Goal: Task Accomplishment & Management: Use online tool/utility

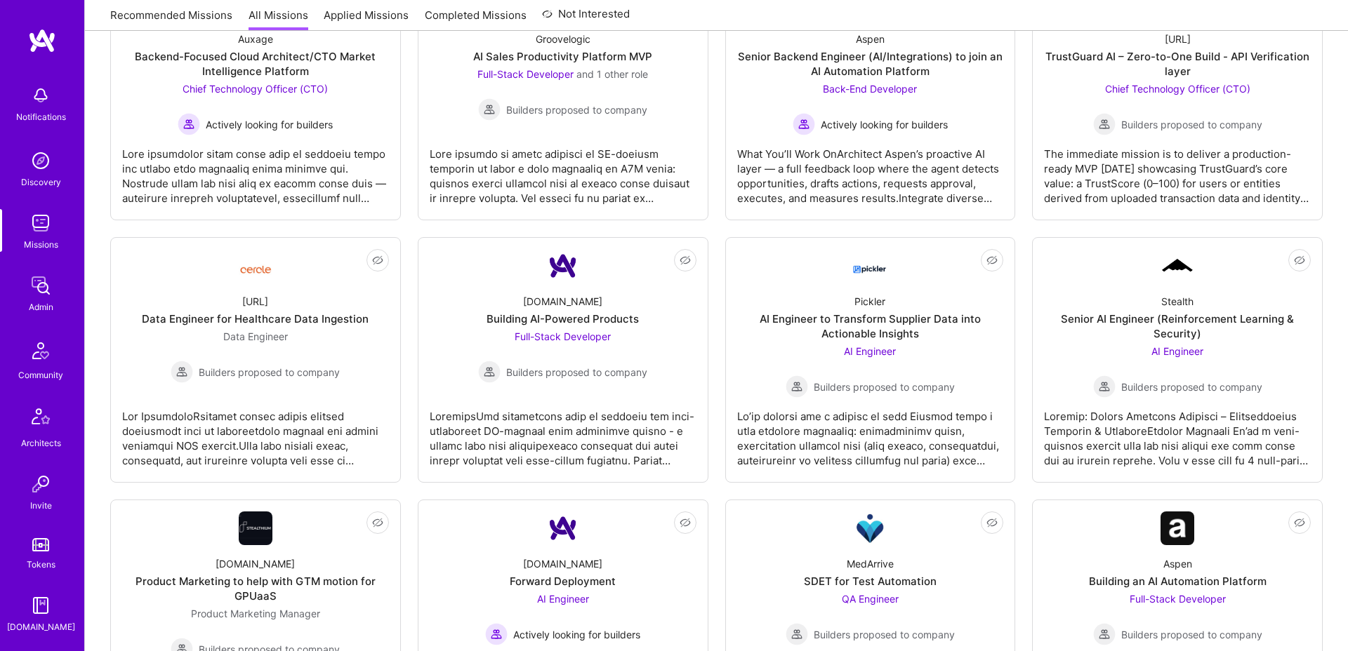
scroll to position [1092, 0]
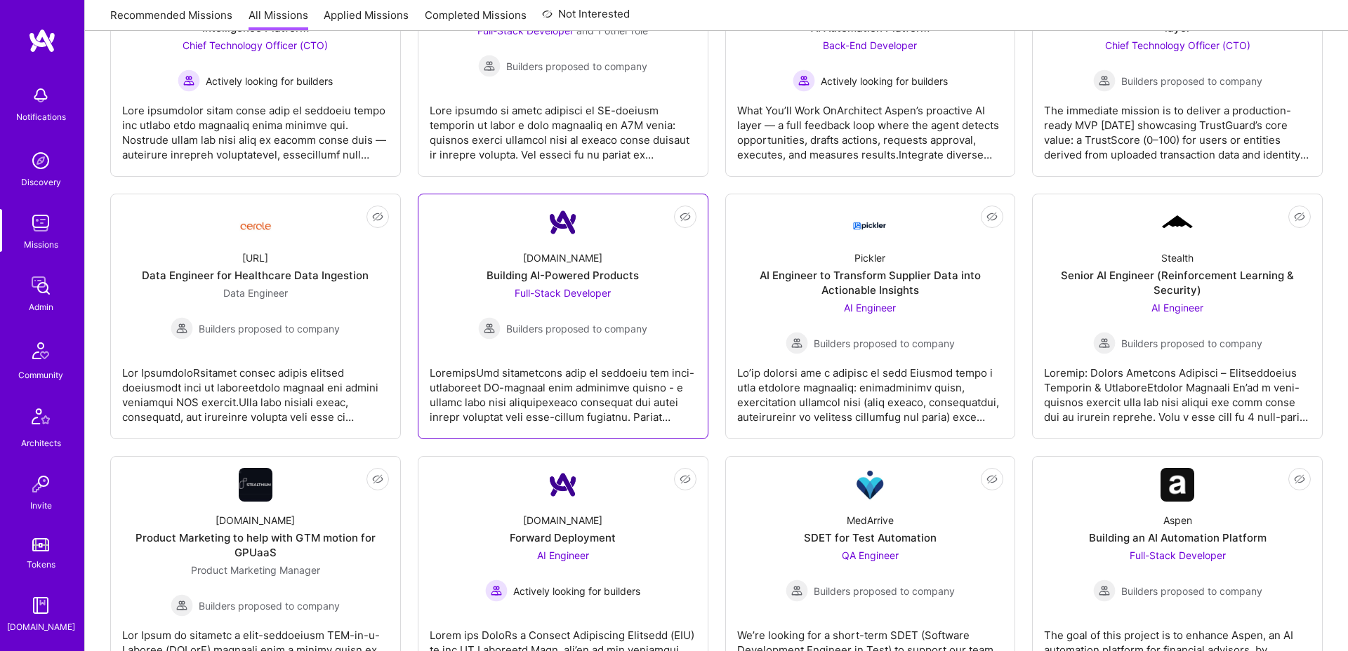
click at [541, 271] on div "Building AI-Powered Products" at bounding box center [563, 275] width 152 height 15
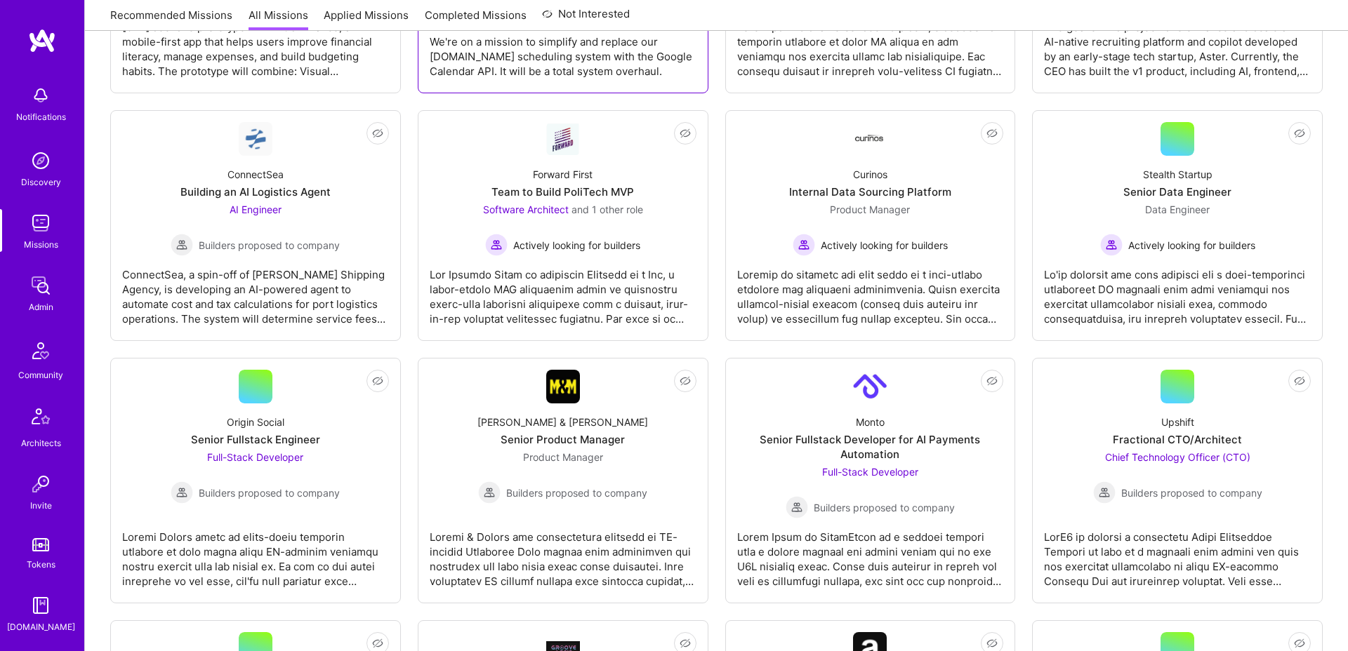
scroll to position [878, 0]
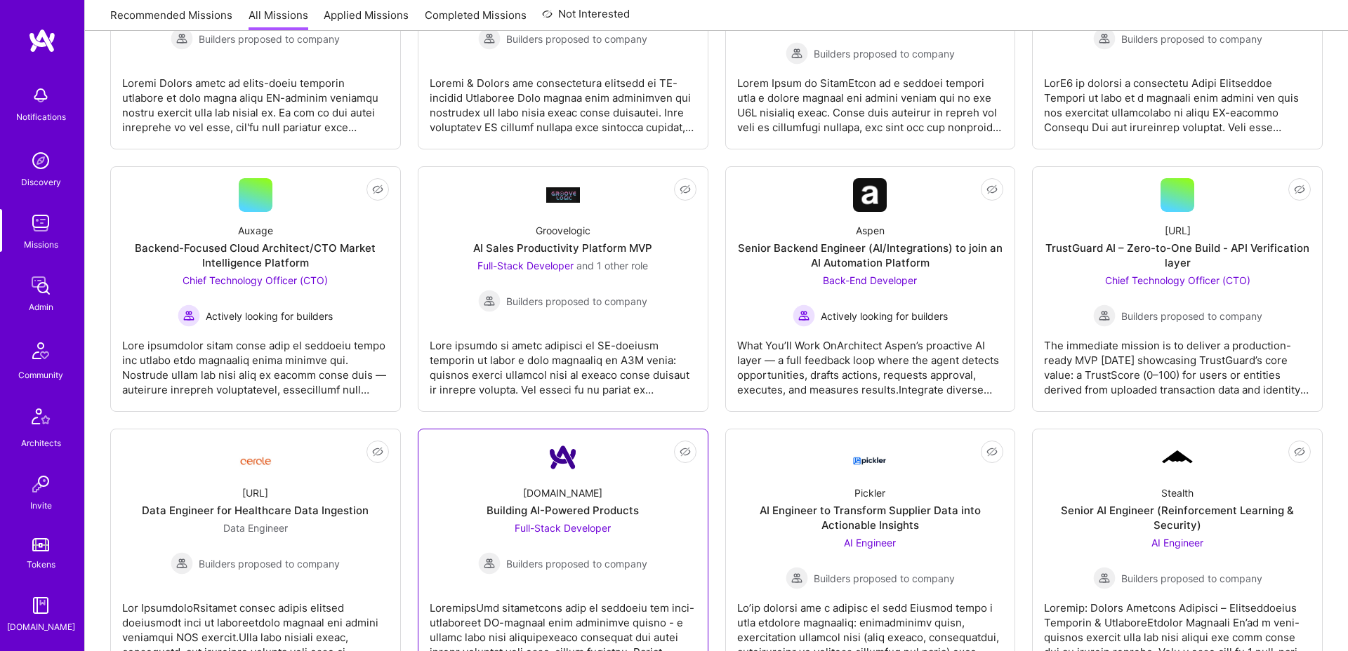
click at [580, 509] on div "Building AI-Powered Products" at bounding box center [563, 510] width 152 height 15
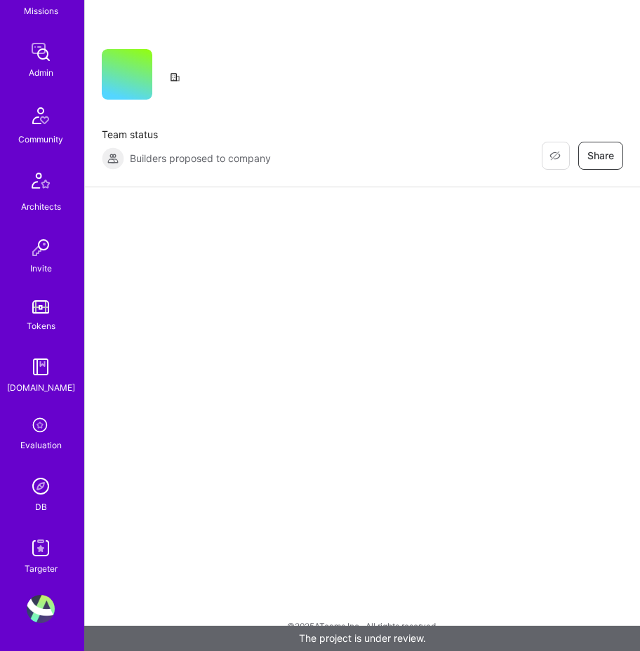
scroll to position [231, 0]
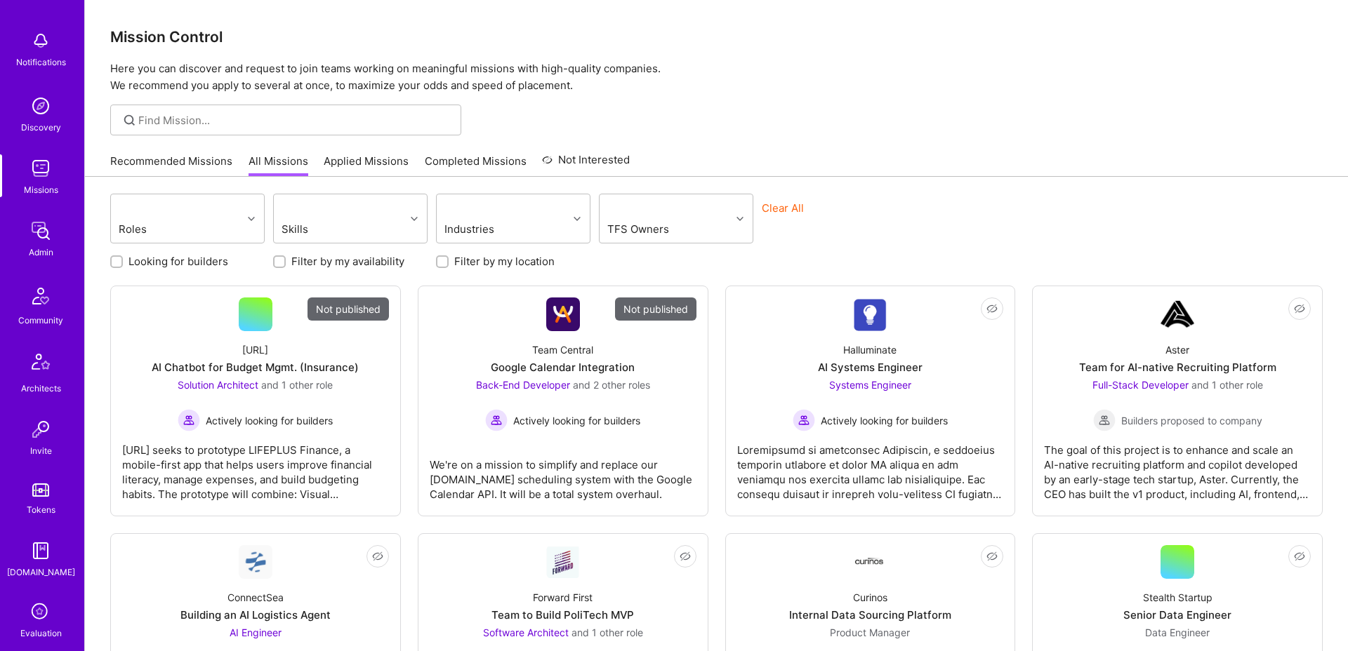
scroll to position [131, 0]
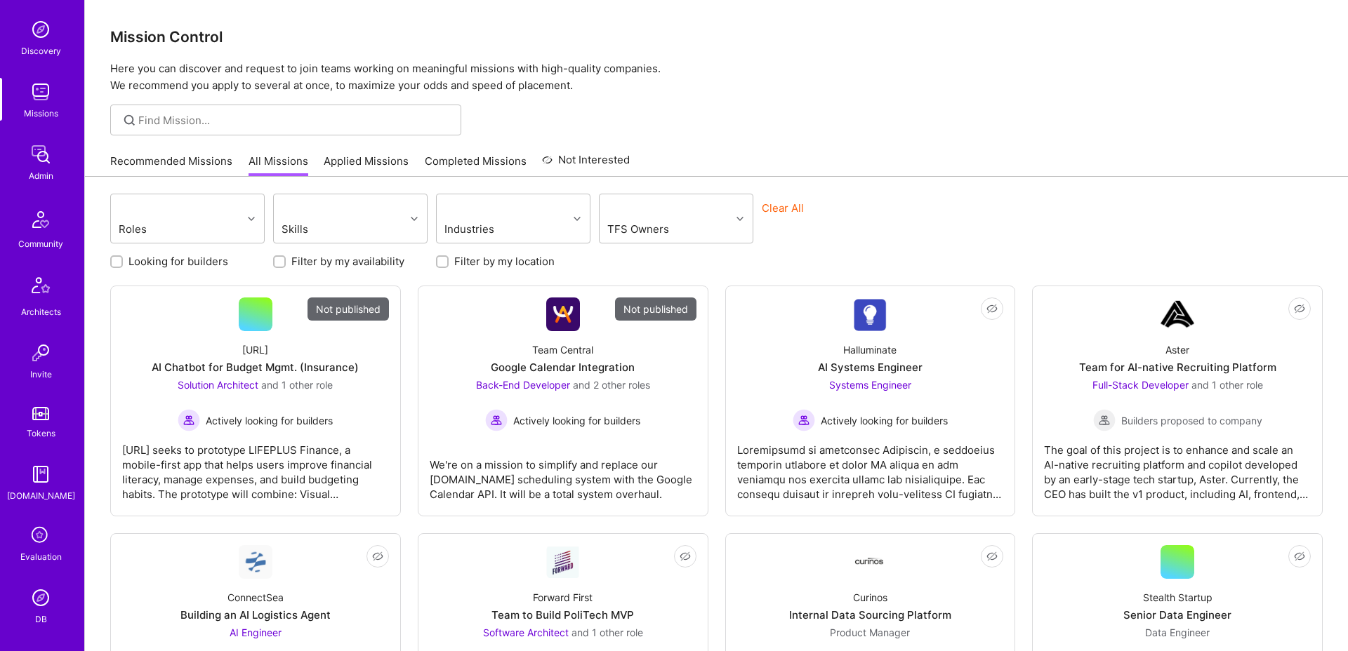
click at [46, 604] on img at bounding box center [41, 598] width 28 height 28
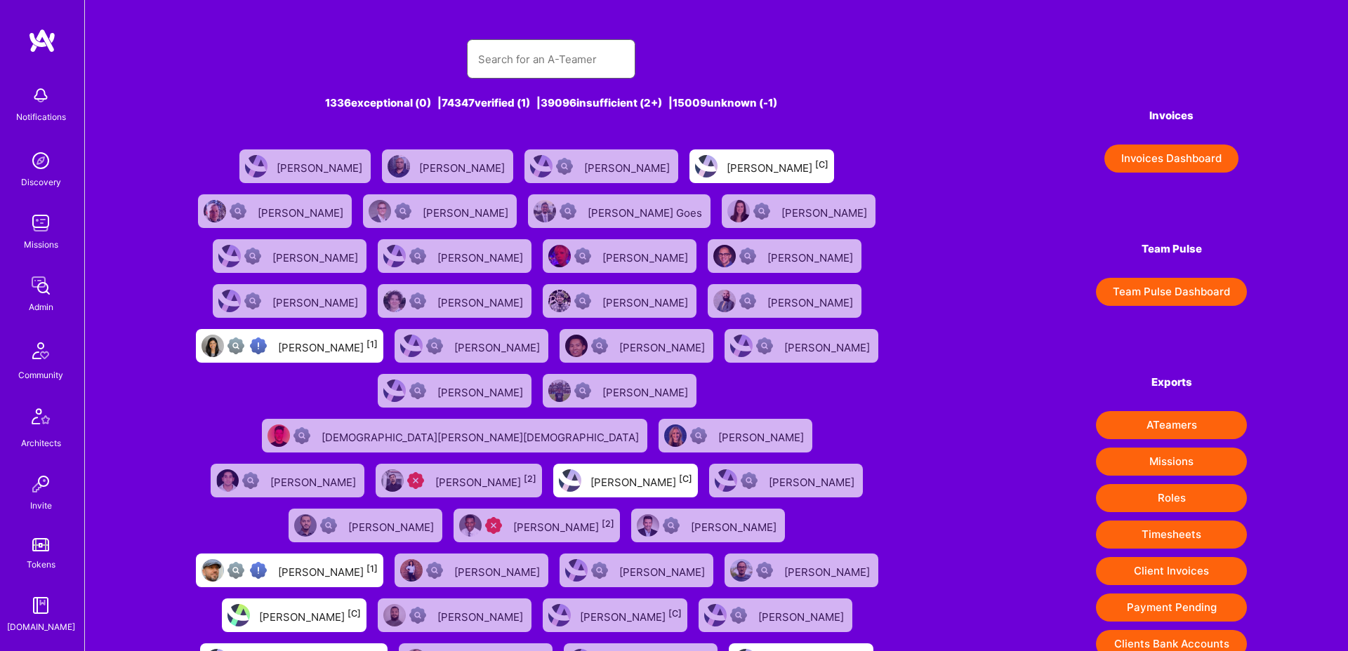
click at [534, 58] on input "text" at bounding box center [551, 59] width 146 height 36
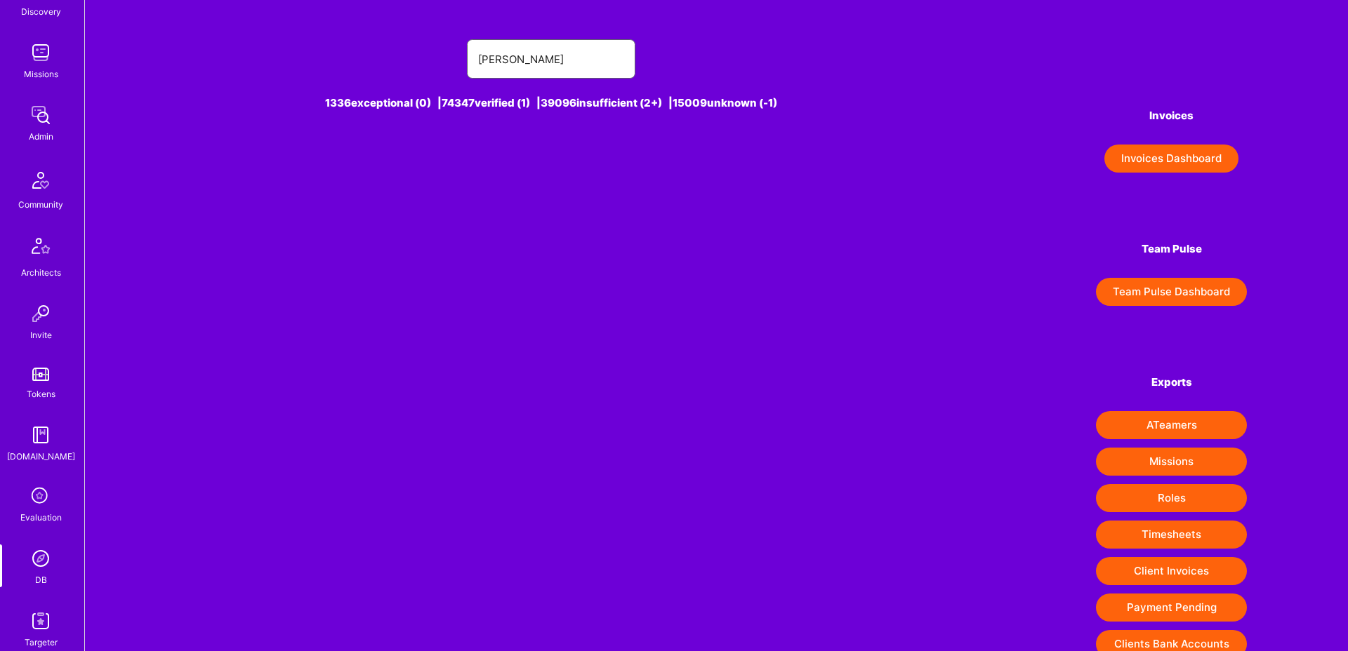
scroll to position [244, 0]
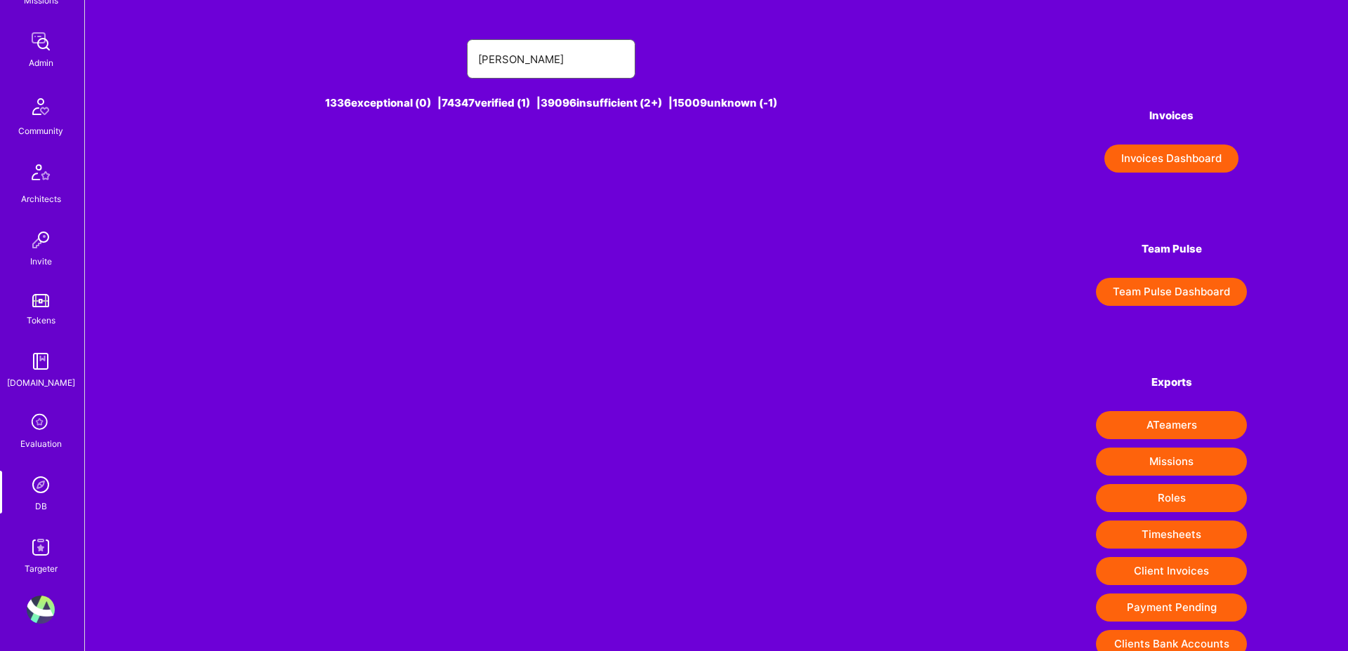
type input "bojan aleksa"
click at [44, 607] on img at bounding box center [41, 610] width 28 height 28
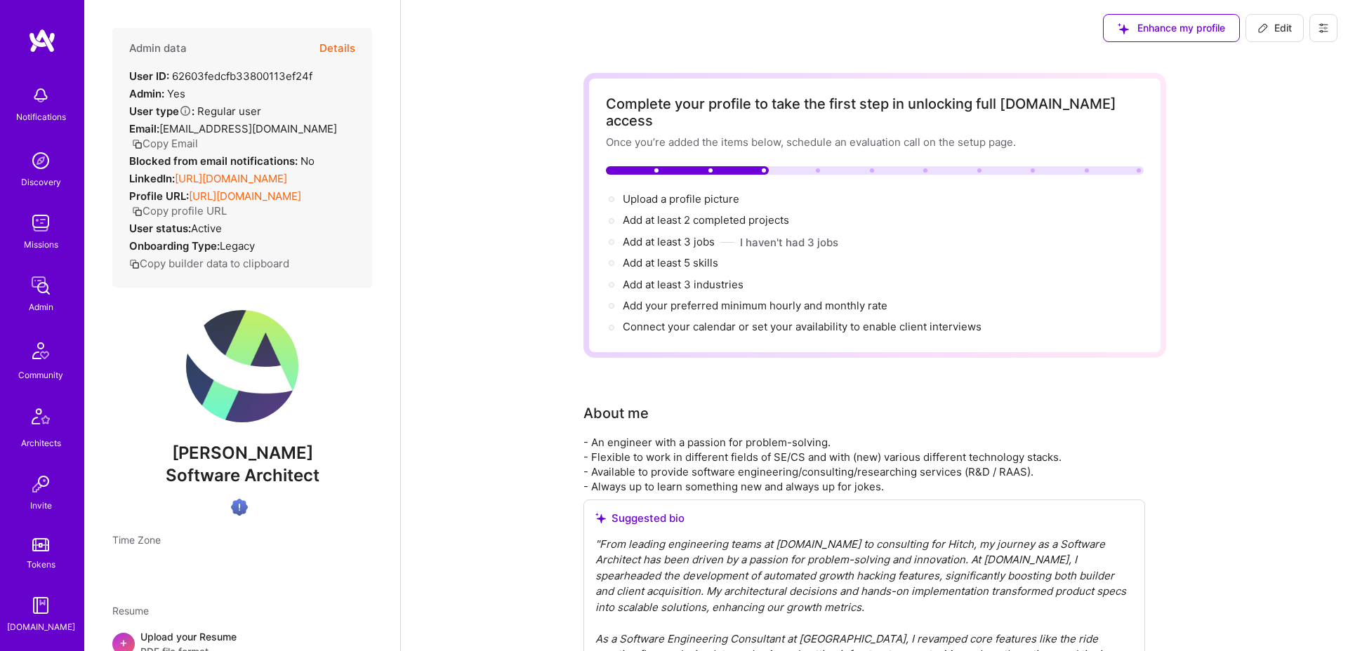
click at [1321, 27] on icon at bounding box center [1323, 27] width 11 height 11
click at [1245, 201] on button "Log Out" at bounding box center [1272, 203] width 130 height 36
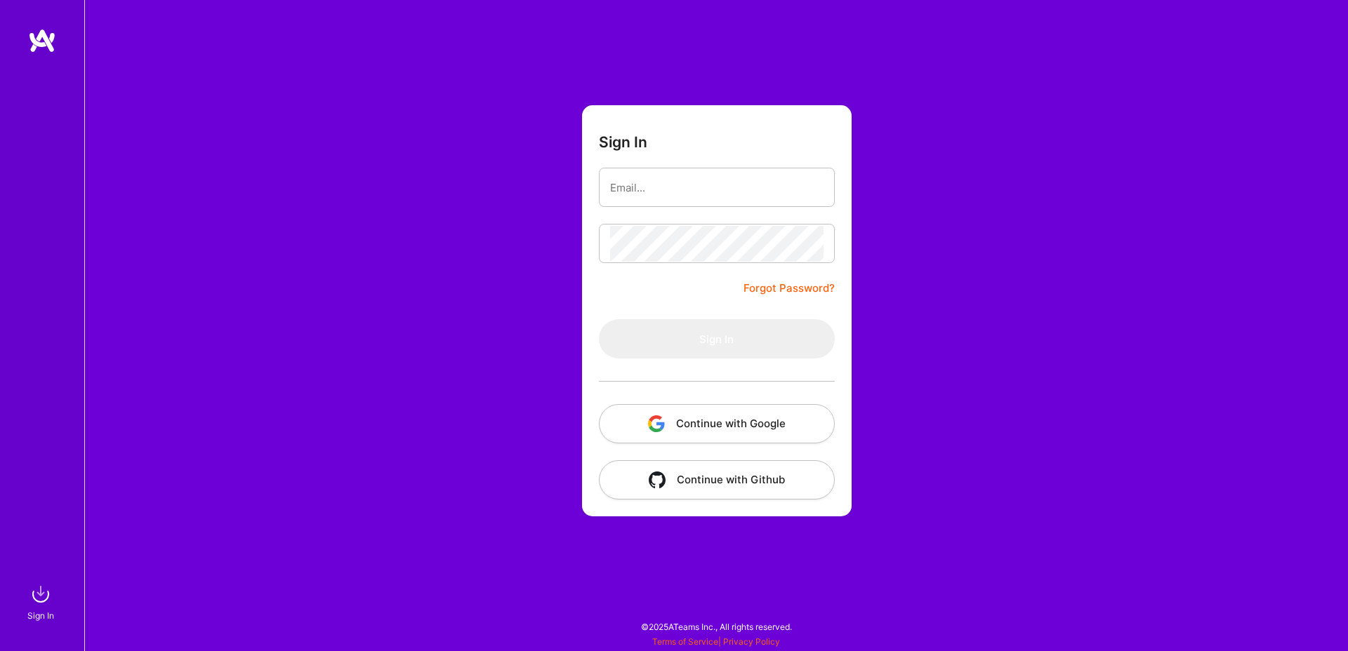
click at [749, 402] on div at bounding box center [717, 382] width 236 height 46
click at [743, 423] on button "Continue with Google" at bounding box center [717, 423] width 236 height 39
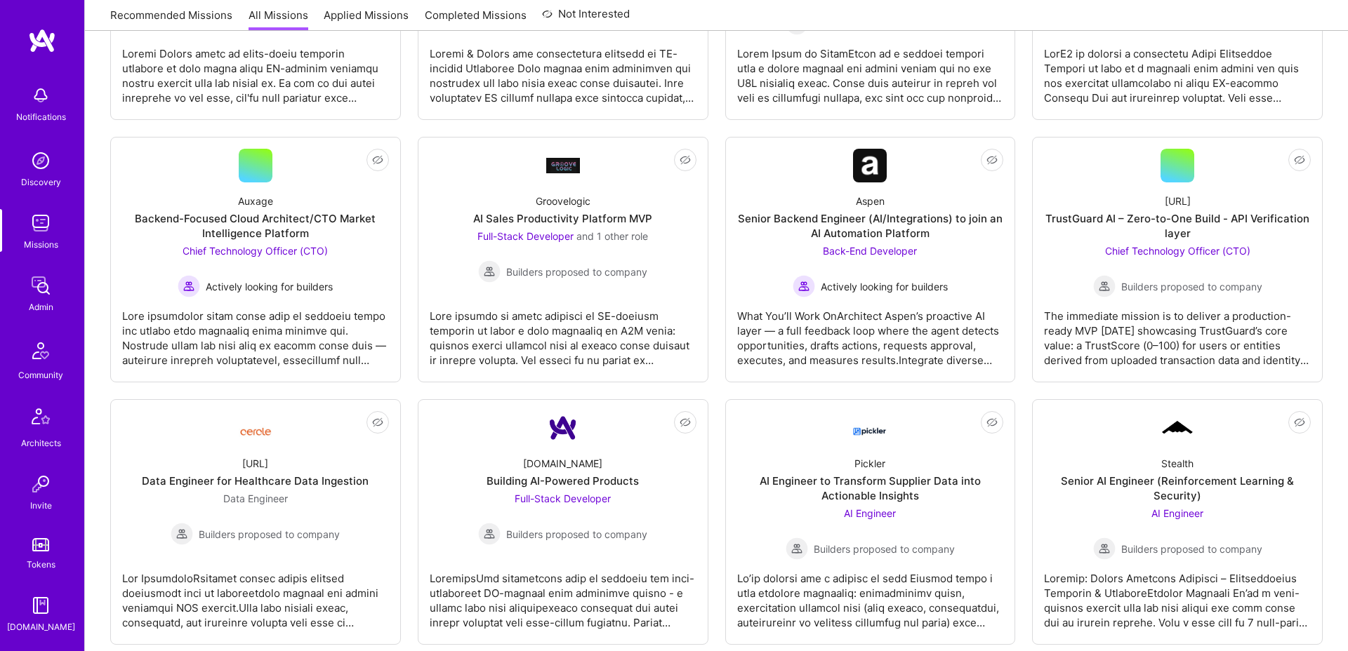
scroll to position [896, 0]
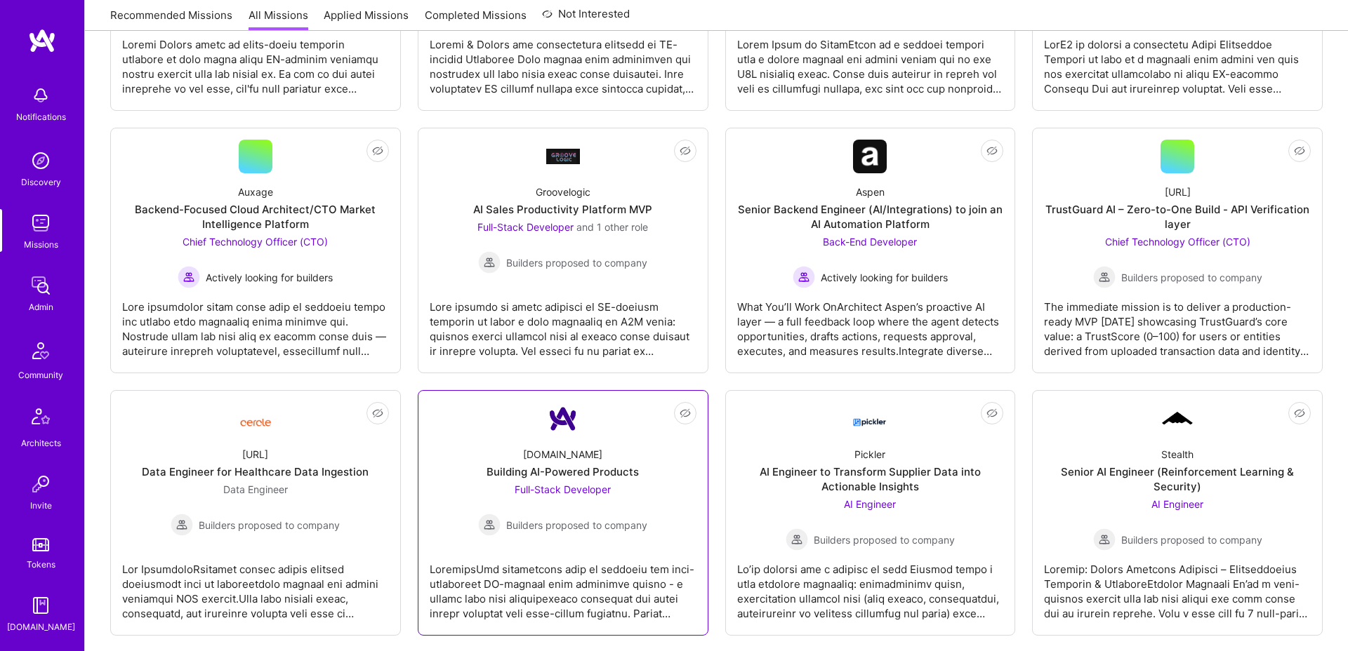
click at [539, 468] on div "Building AI-Powered Products" at bounding box center [563, 472] width 152 height 15
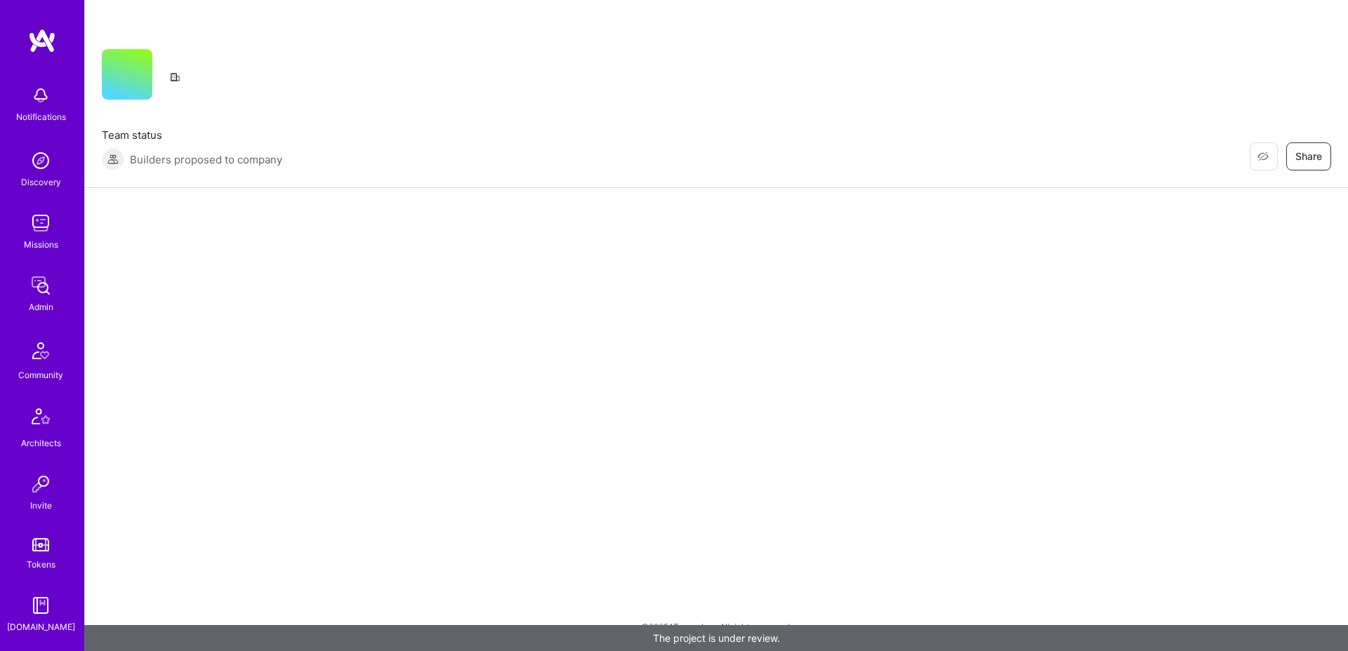
click at [48, 227] on img at bounding box center [41, 223] width 28 height 28
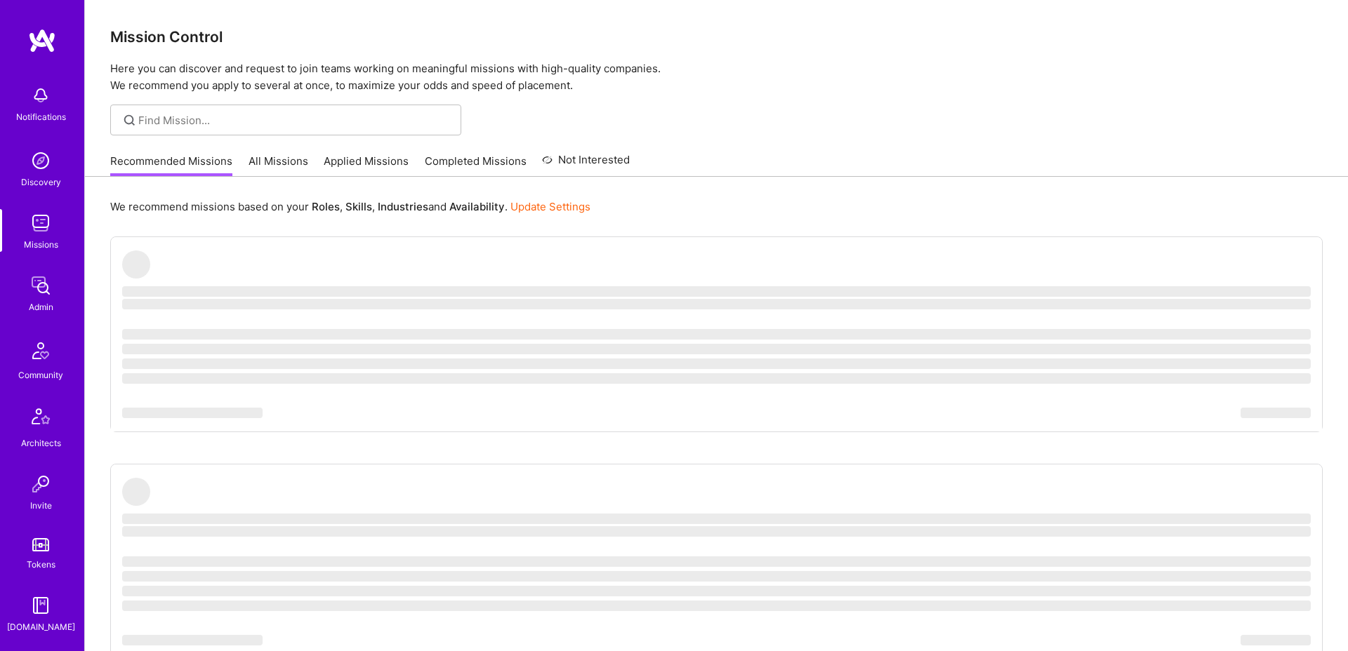
scroll to position [244, 0]
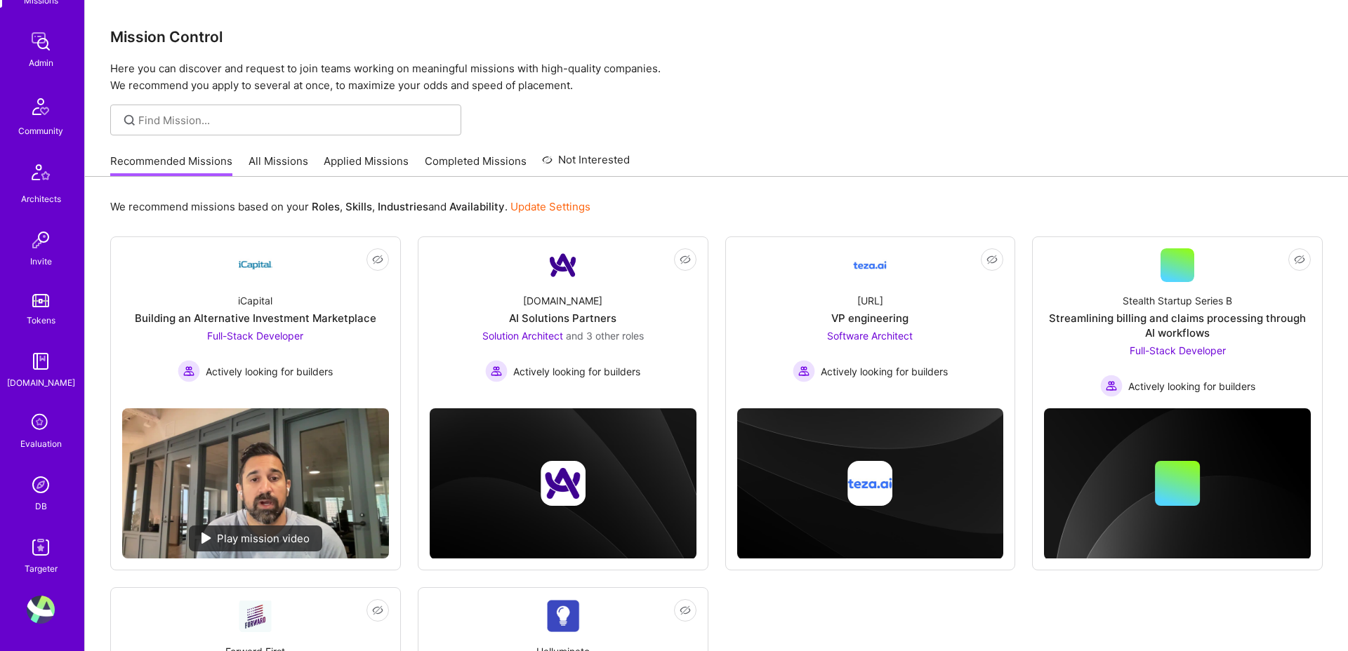
click at [41, 500] on div "DB" at bounding box center [41, 506] width 12 height 15
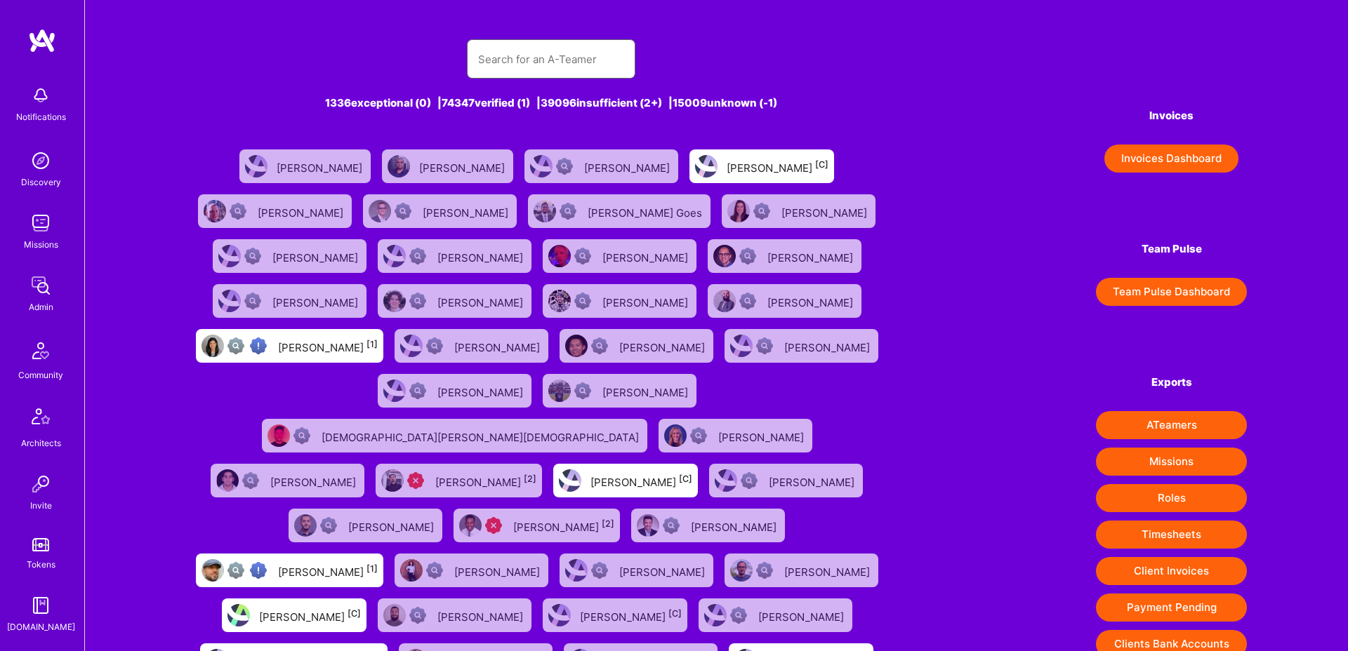
click at [552, 67] on input "text" at bounding box center [551, 59] width 146 height 36
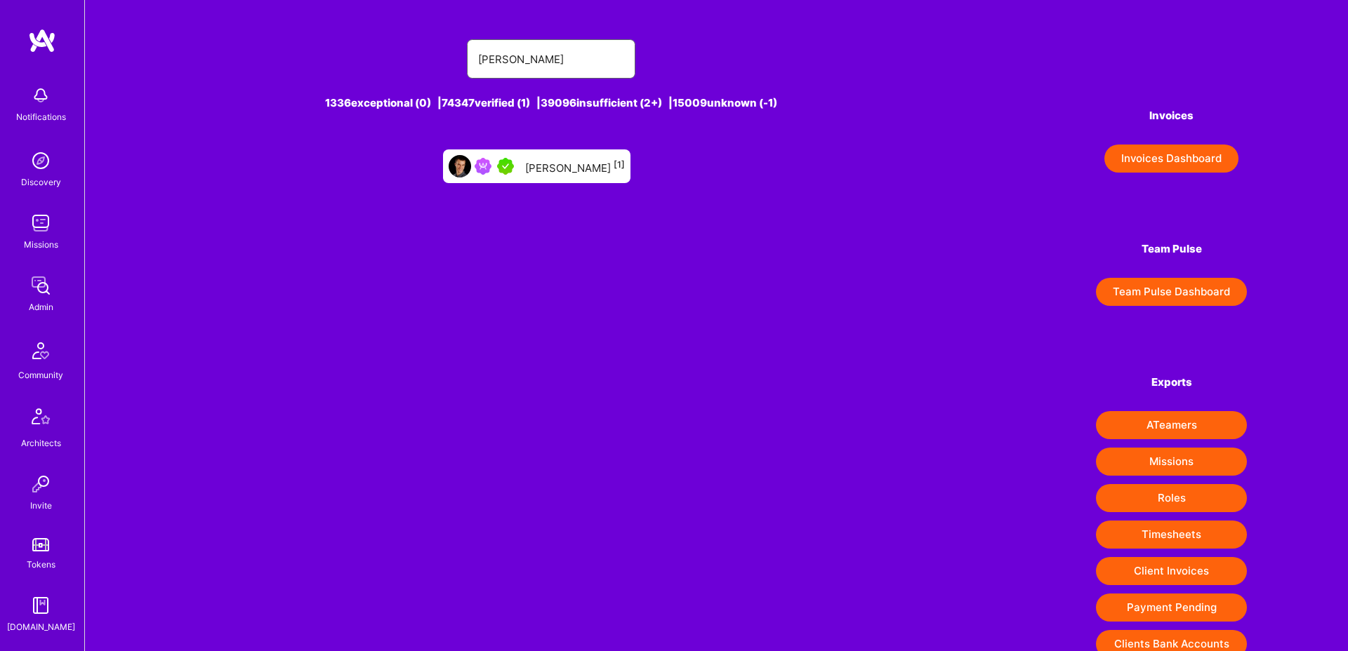
click at [565, 54] on input "bojan alek" at bounding box center [551, 59] width 146 height 36
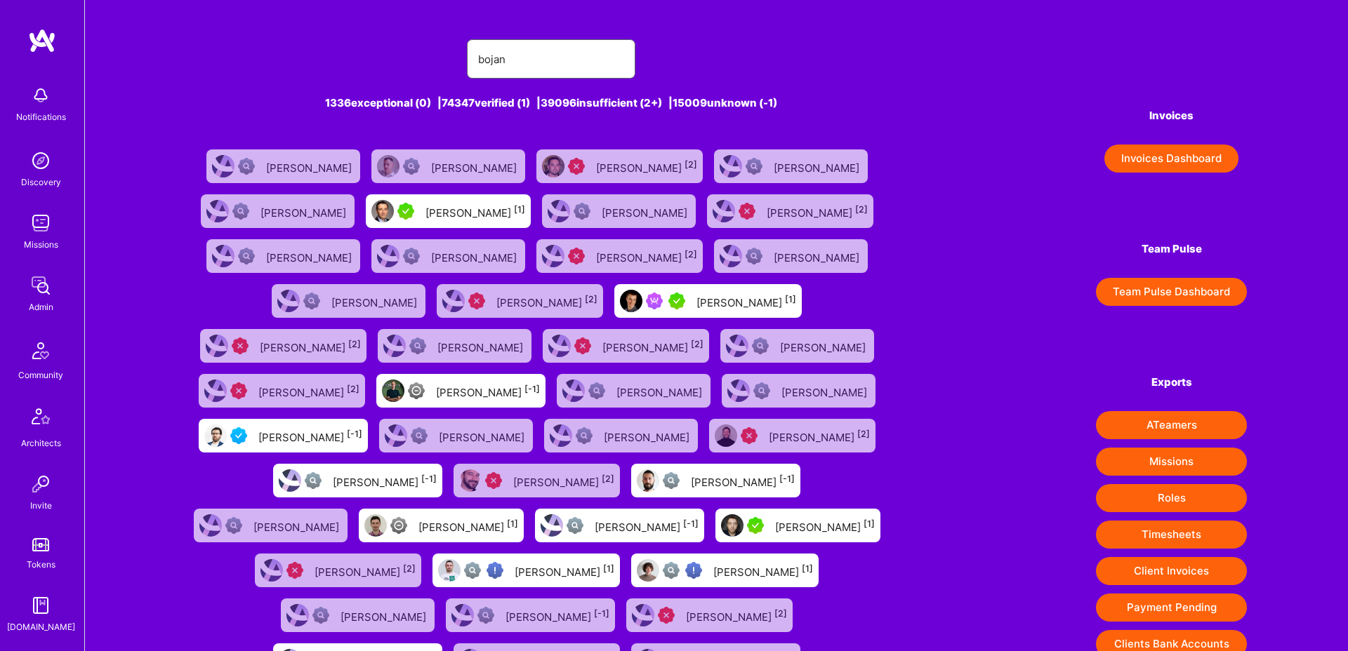
type input "bojan"
click at [696, 298] on div "Bojan Aleksic [1]" at bounding box center [746, 301] width 100 height 18
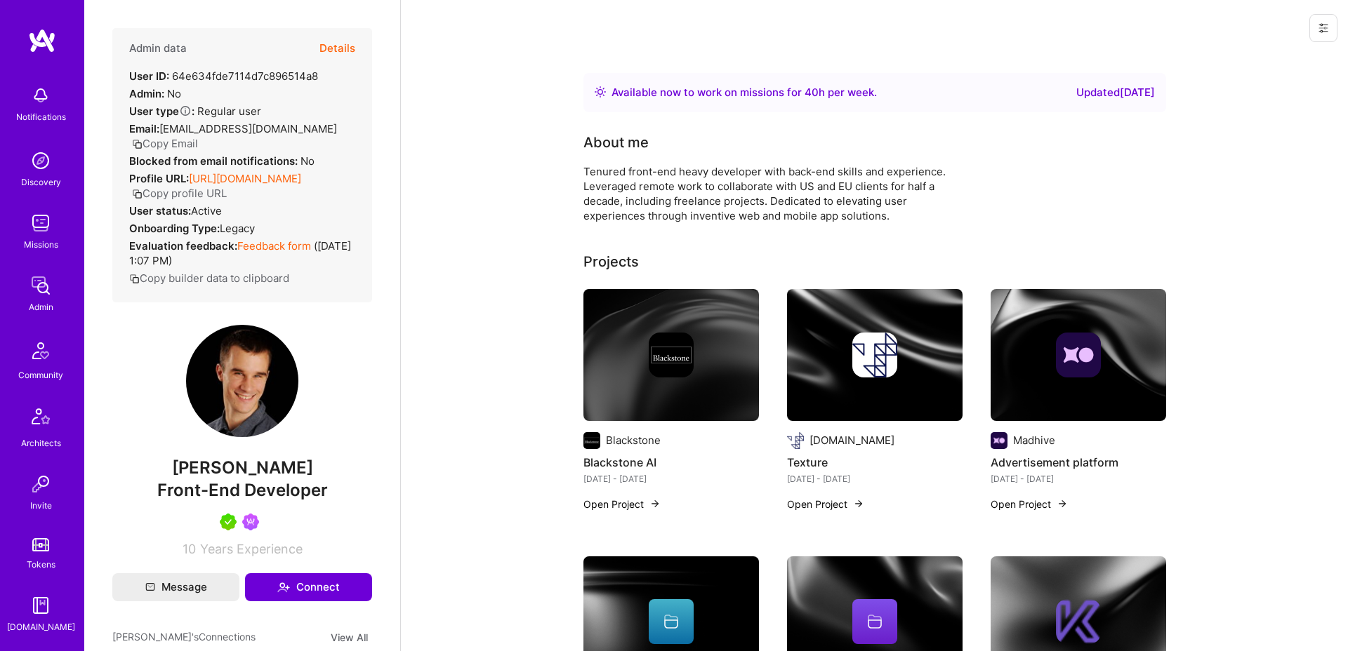
click at [340, 48] on button "Details" at bounding box center [337, 48] width 36 height 41
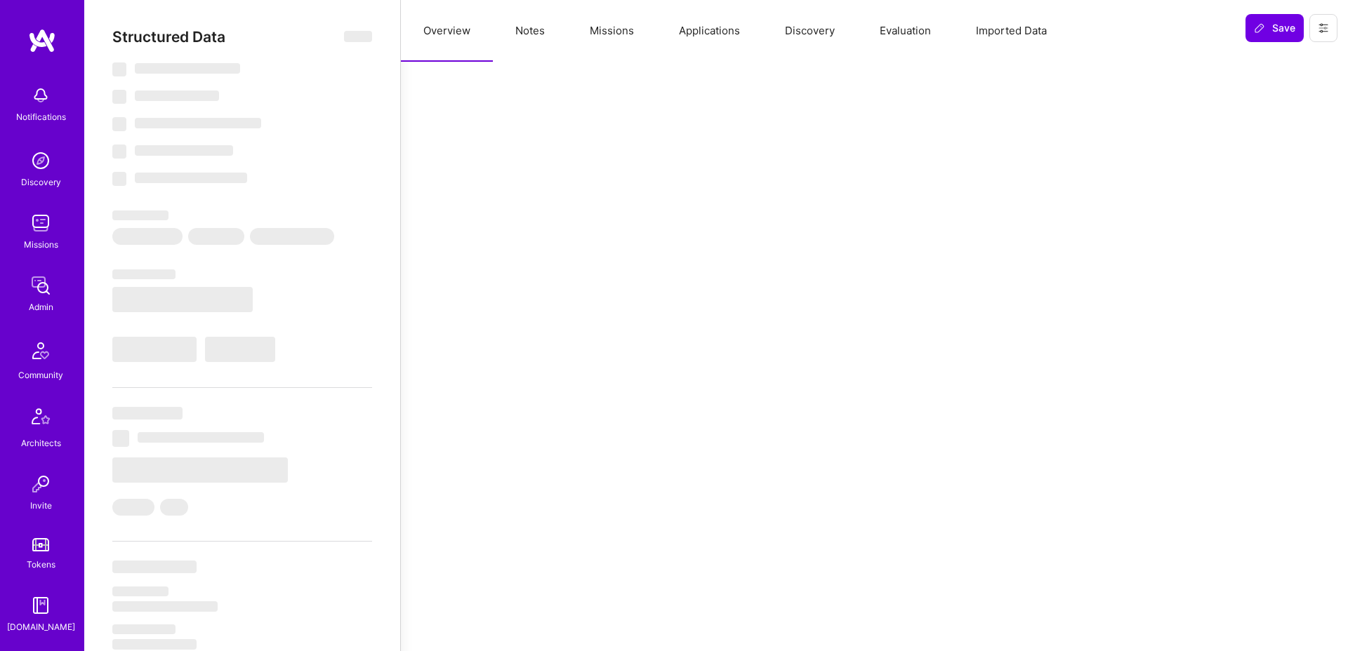
click at [620, 37] on button "Missions" at bounding box center [611, 31] width 89 height 62
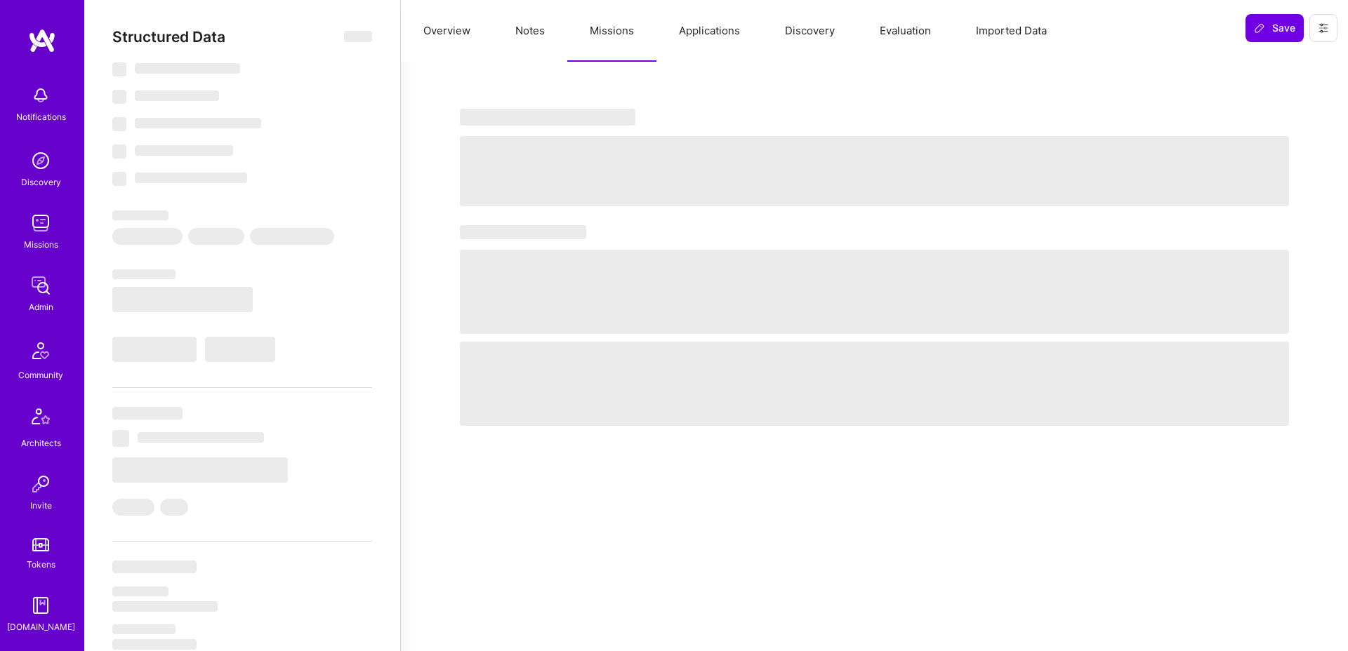
select select "Right Now"
select select "5"
select select "7"
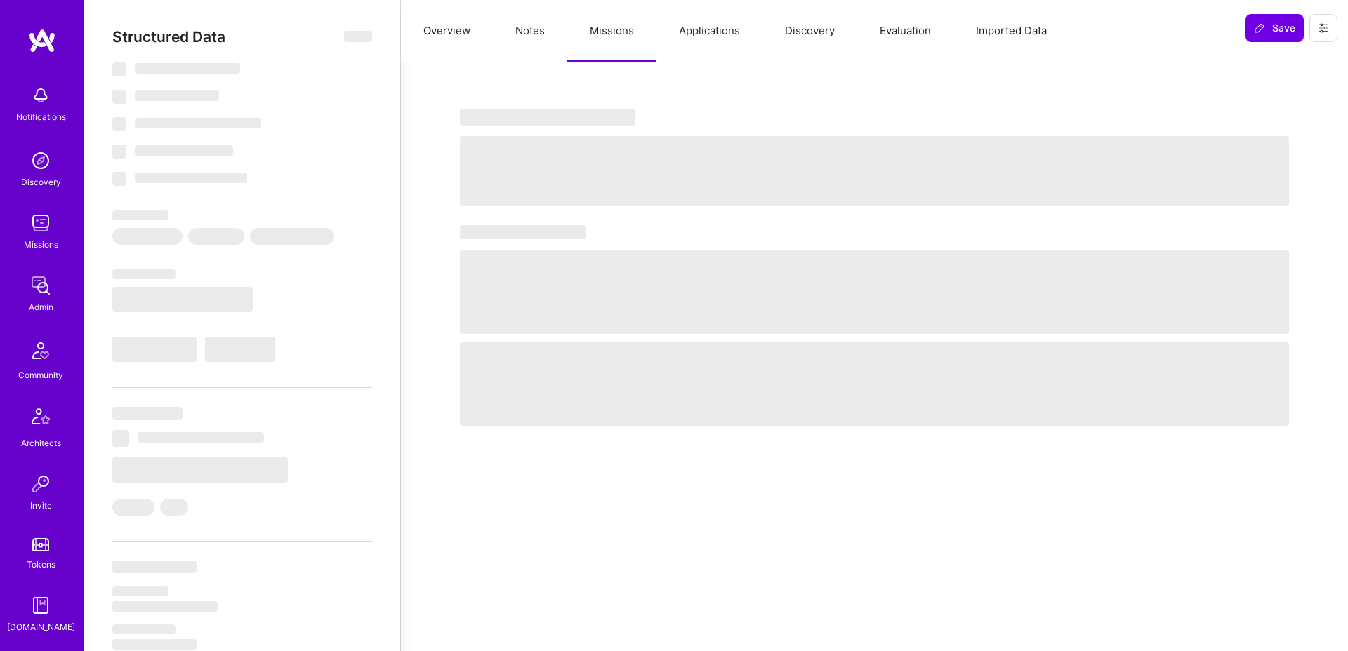
select select "AT"
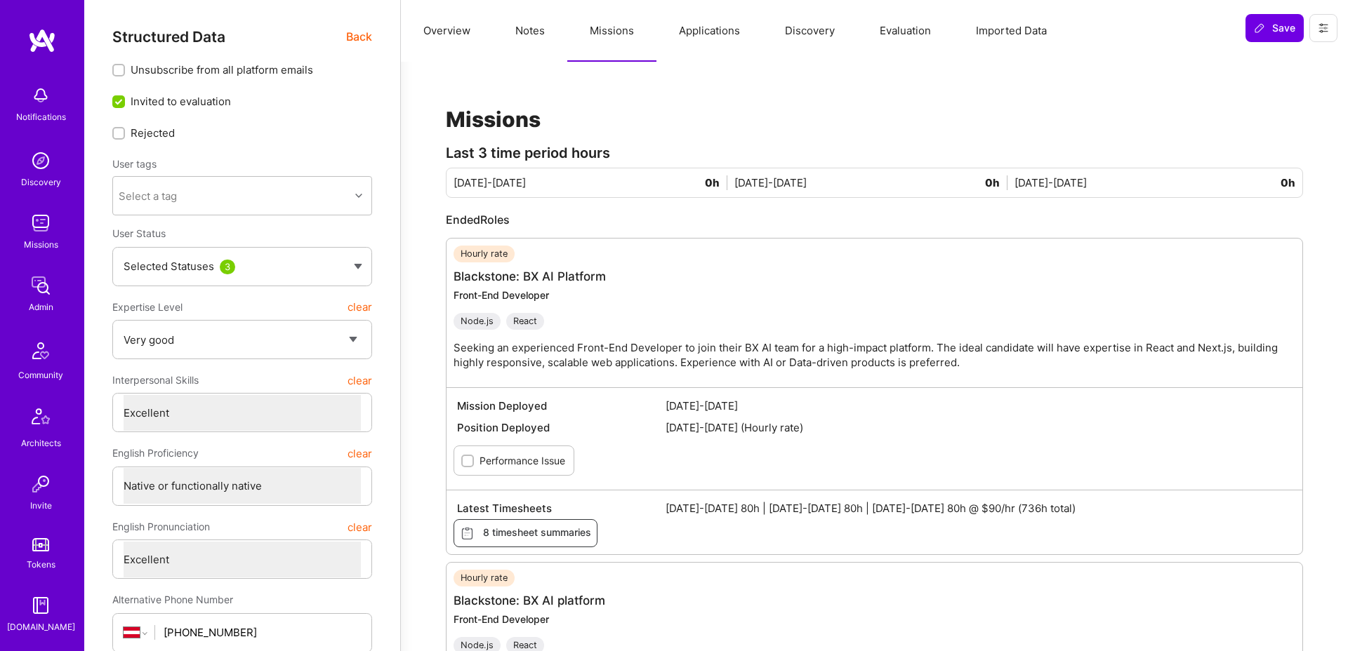
click at [717, 30] on button "Applications" at bounding box center [709, 31] width 106 height 62
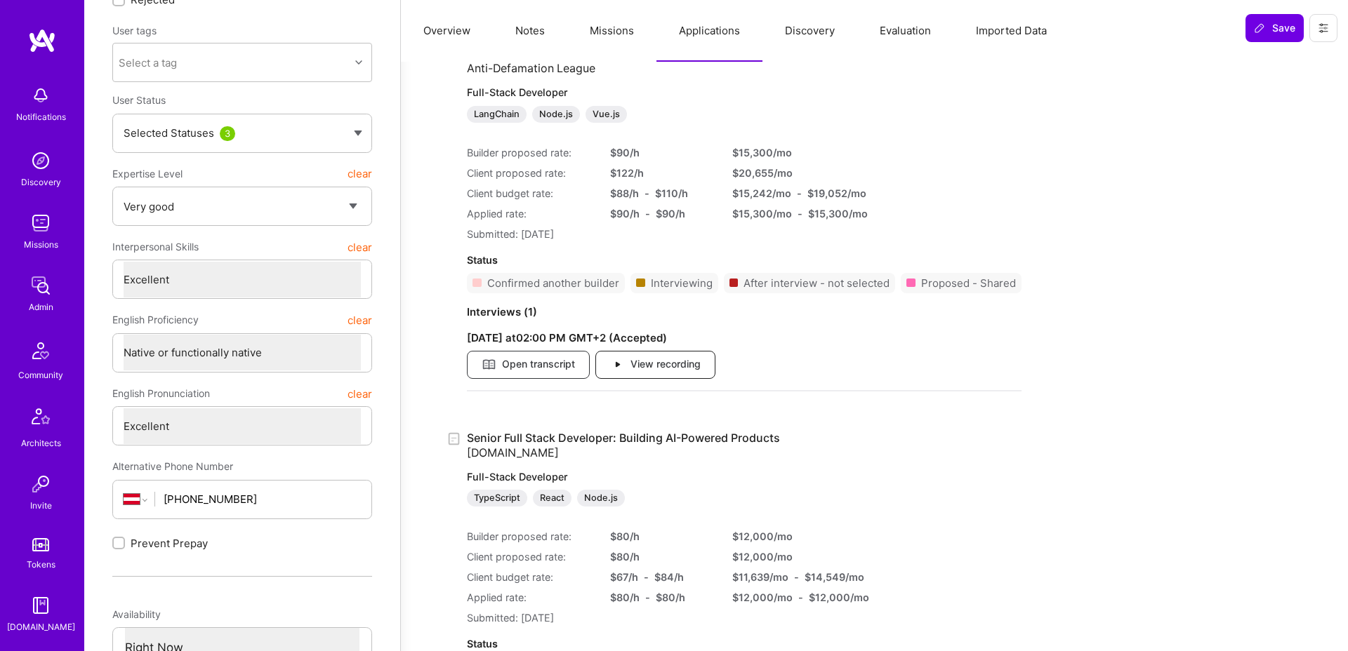
scroll to position [166, 0]
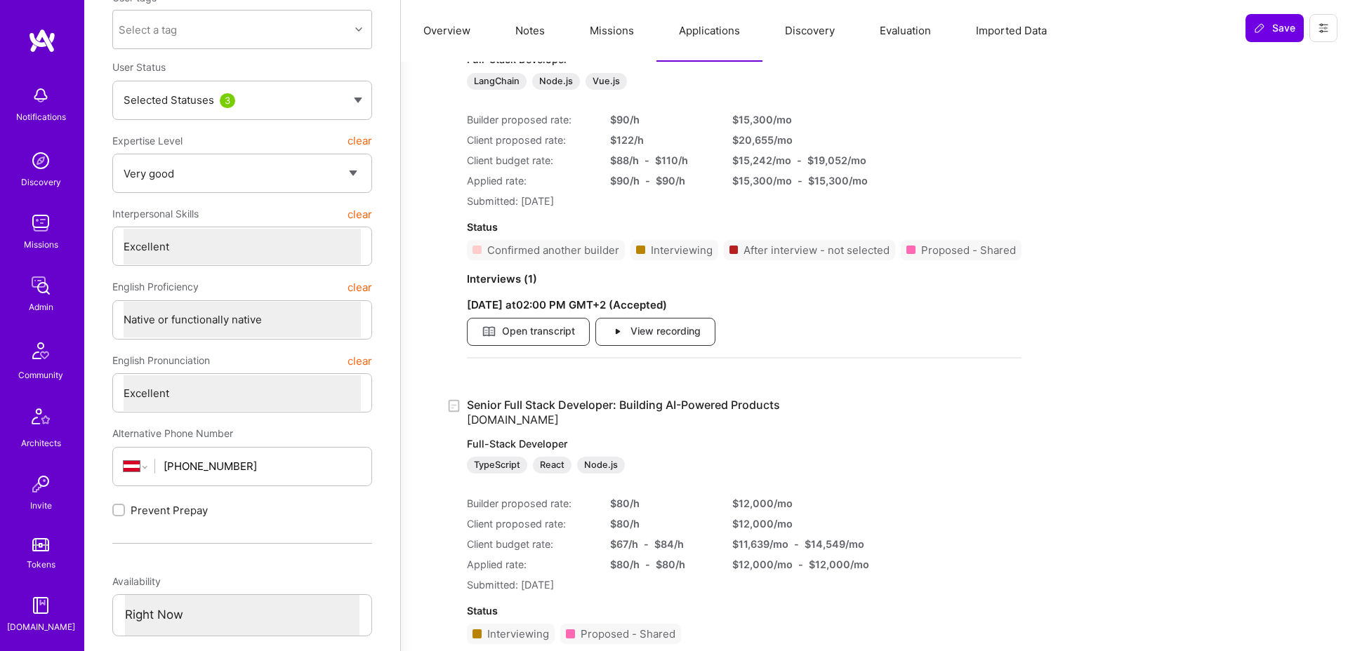
click at [661, 407] on link "Senior Full Stack Developer: Building AI-Powered Products A.Team Full-Stack Dev…" at bounding box center [652, 436] width 371 height 77
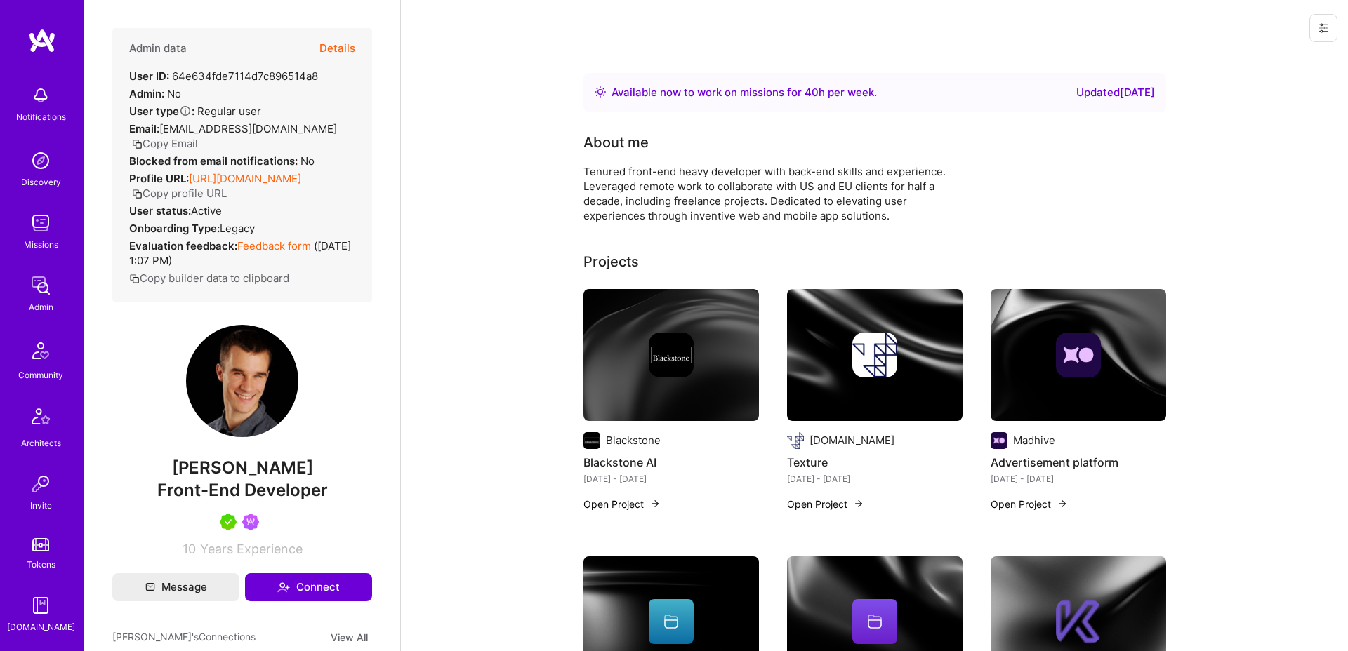
click at [345, 52] on button "Details" at bounding box center [337, 48] width 36 height 41
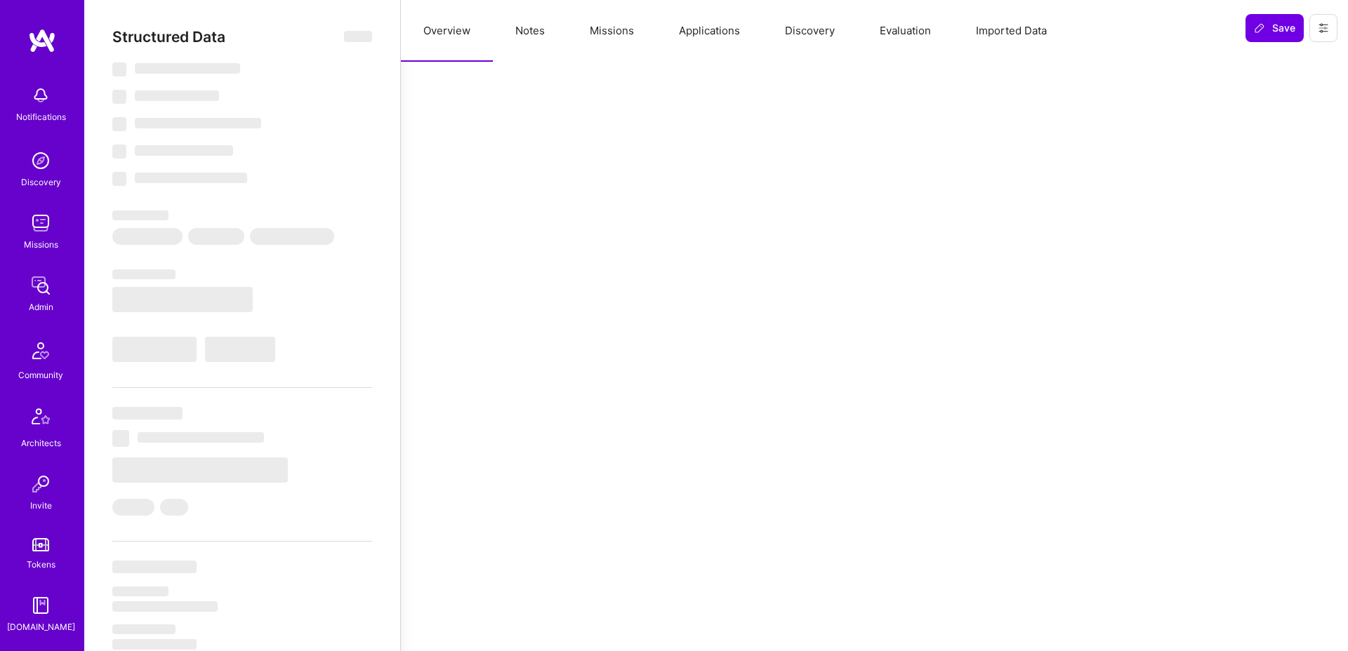
click at [538, 29] on button "Notes" at bounding box center [530, 31] width 74 height 62
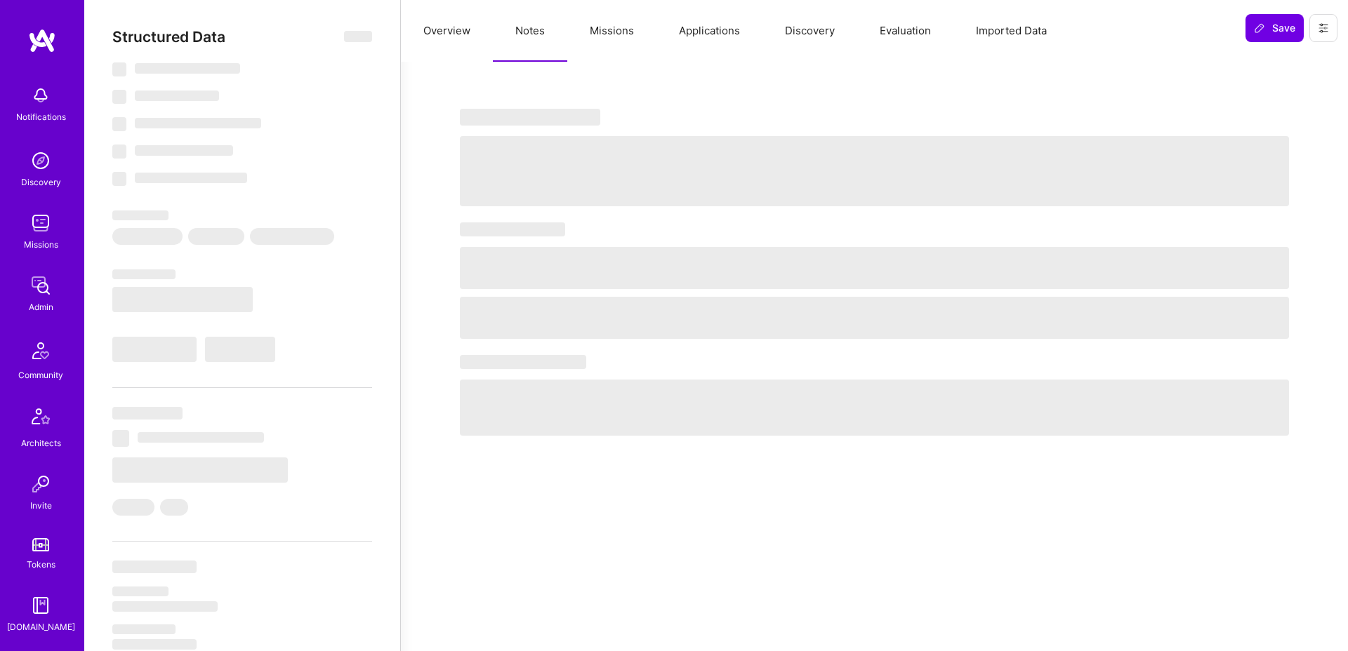
select select "Right Now"
select select "5"
select select "7"
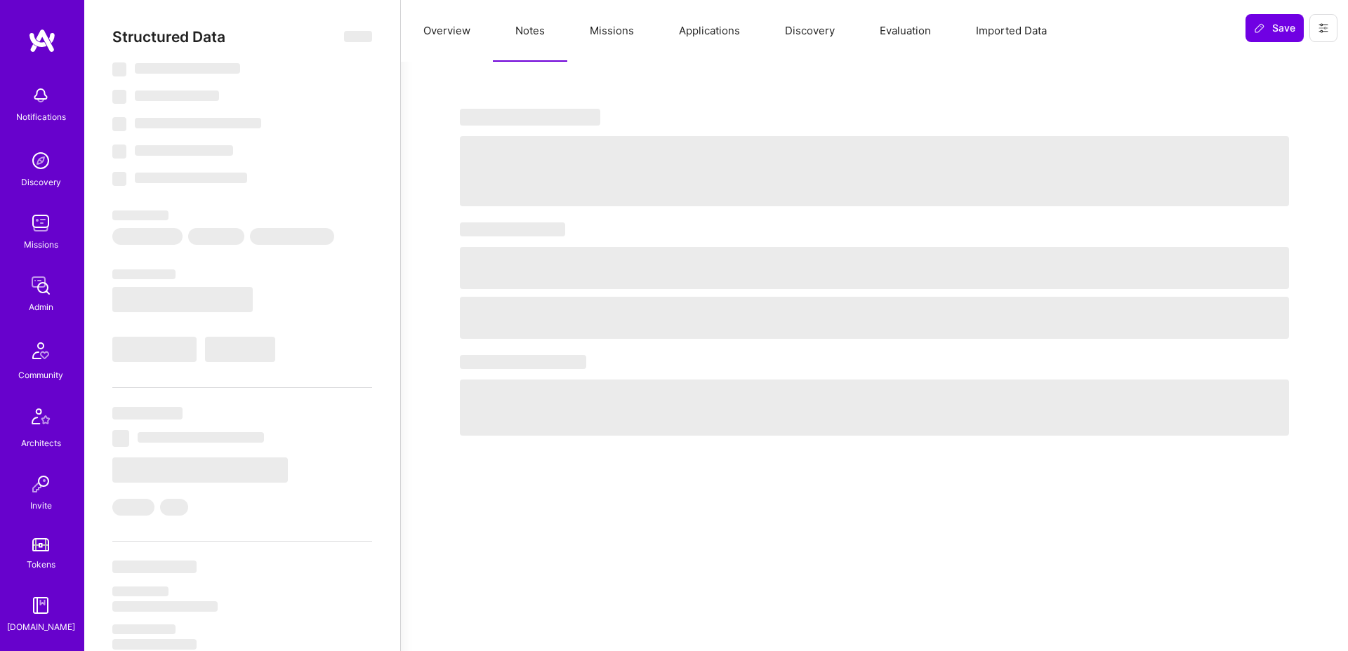
select select "AT"
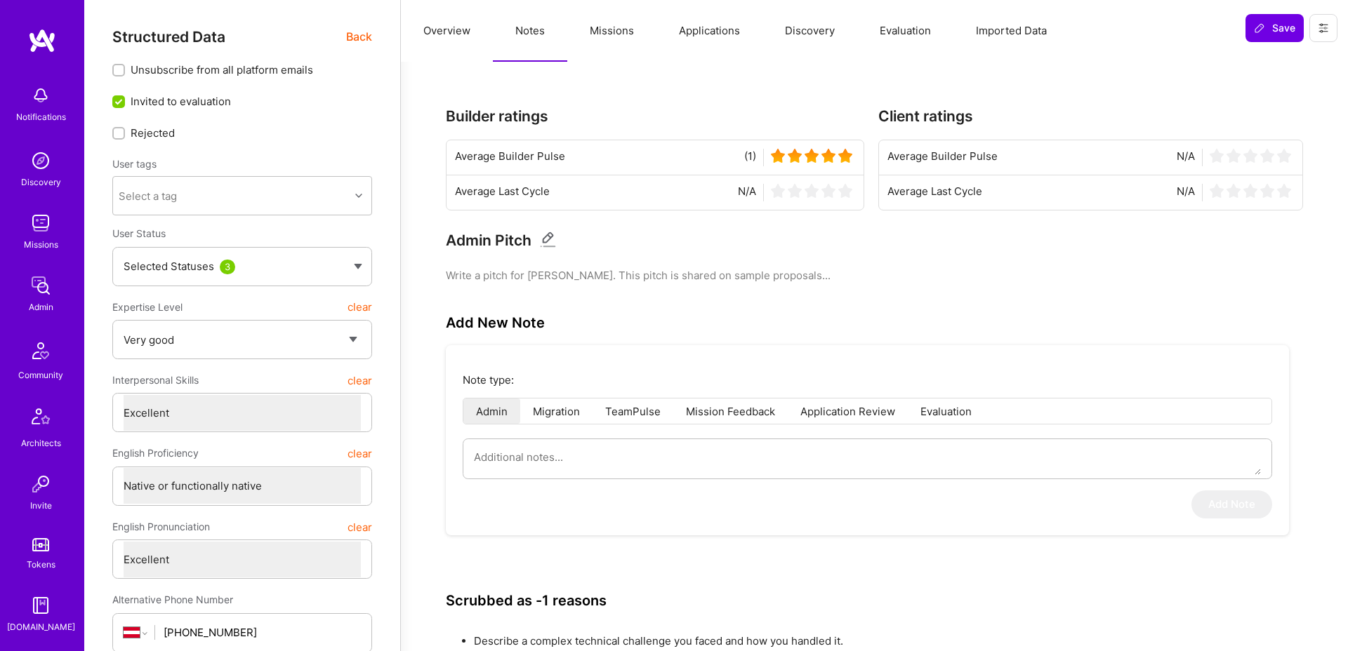
click at [628, 37] on button "Missions" at bounding box center [611, 31] width 89 height 62
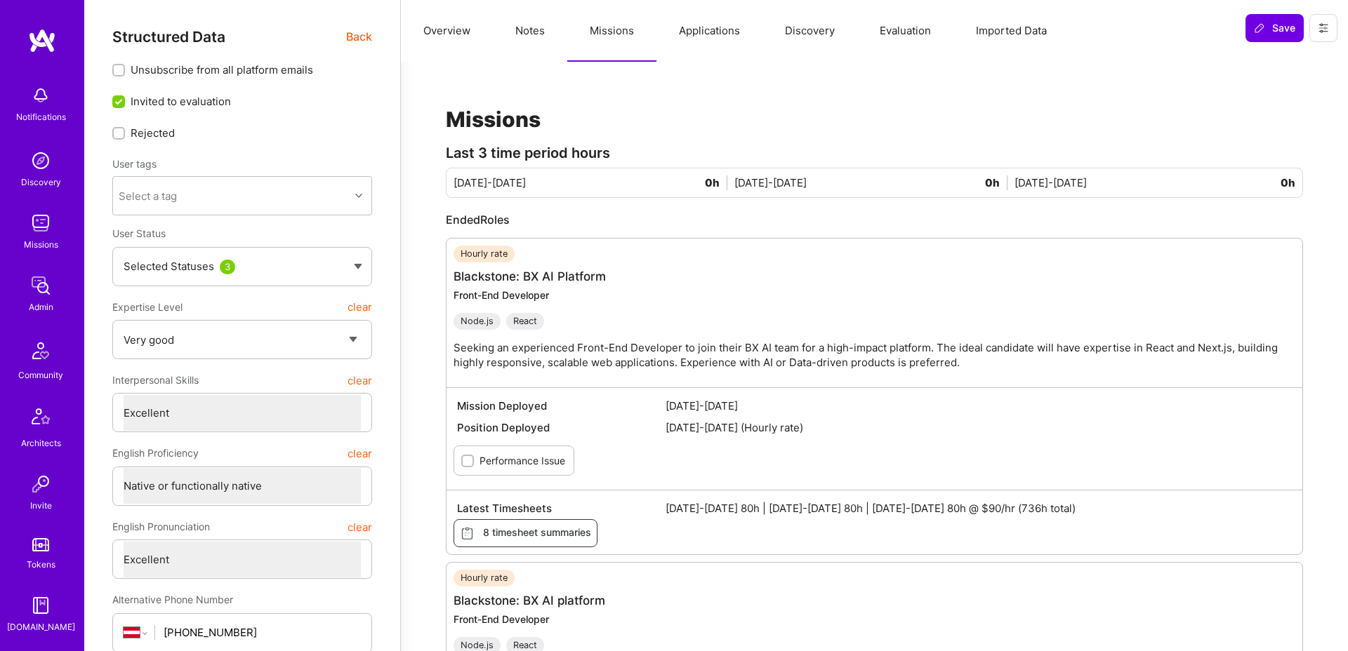
click at [668, 37] on button "Applications" at bounding box center [709, 31] width 106 height 62
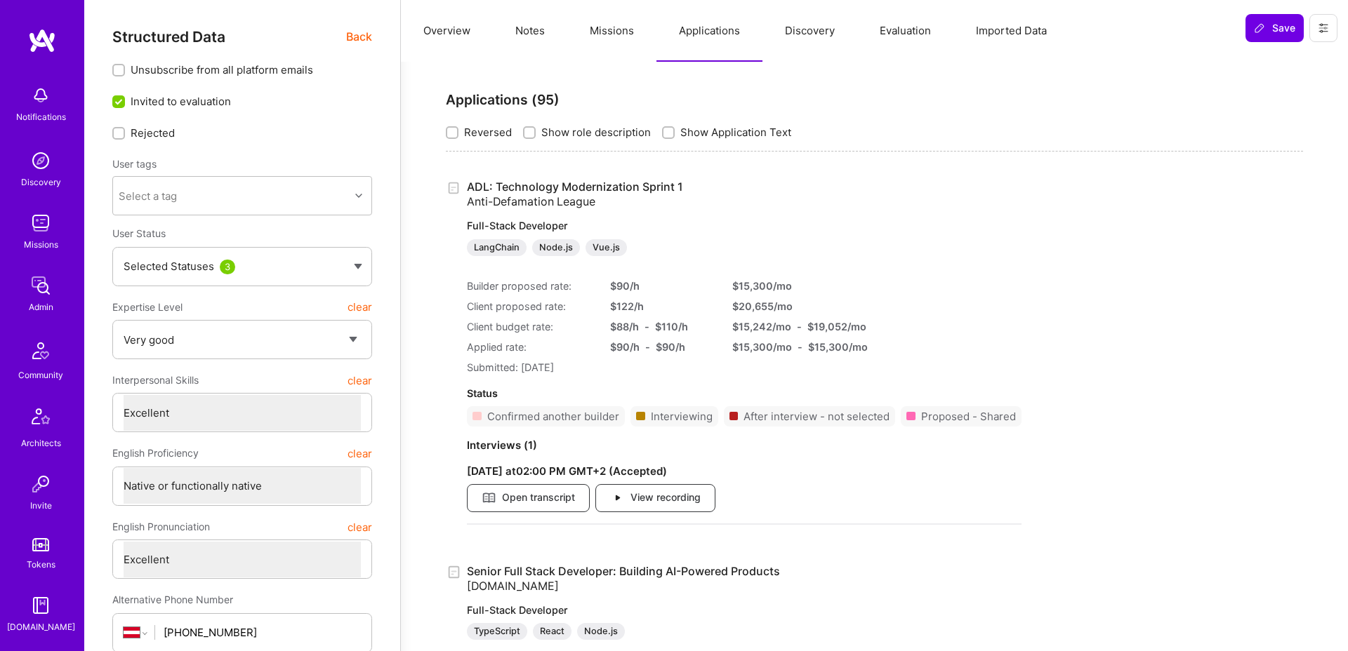
click at [795, 37] on button "Discovery" at bounding box center [809, 31] width 95 height 62
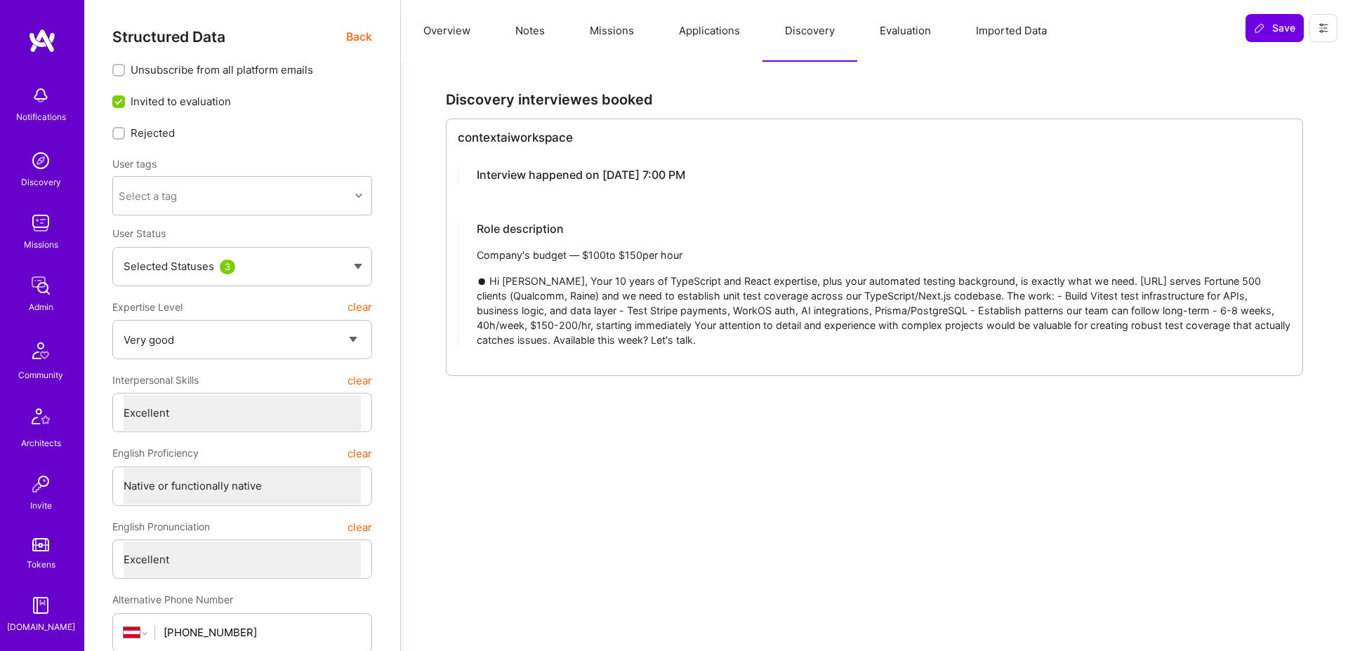
click at [907, 33] on button "Evaluation" at bounding box center [905, 31] width 96 height 62
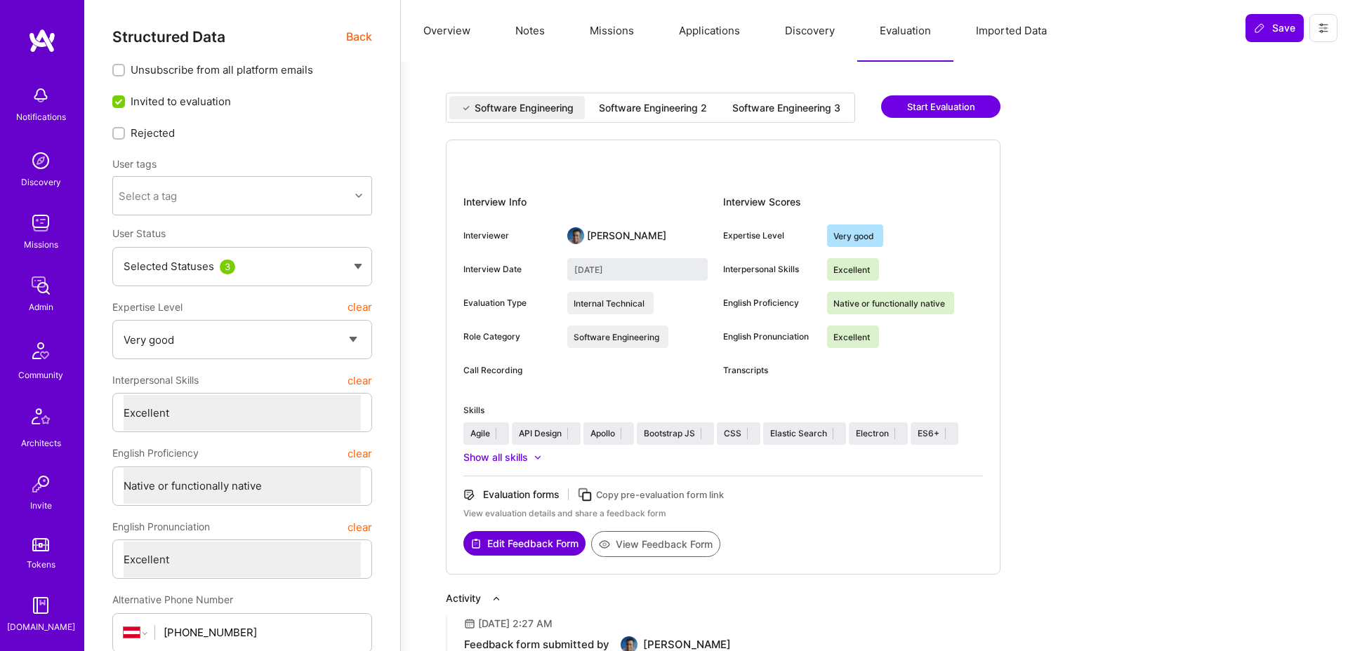
click at [969, 25] on button "Imported Data" at bounding box center [1011, 31] width 116 height 62
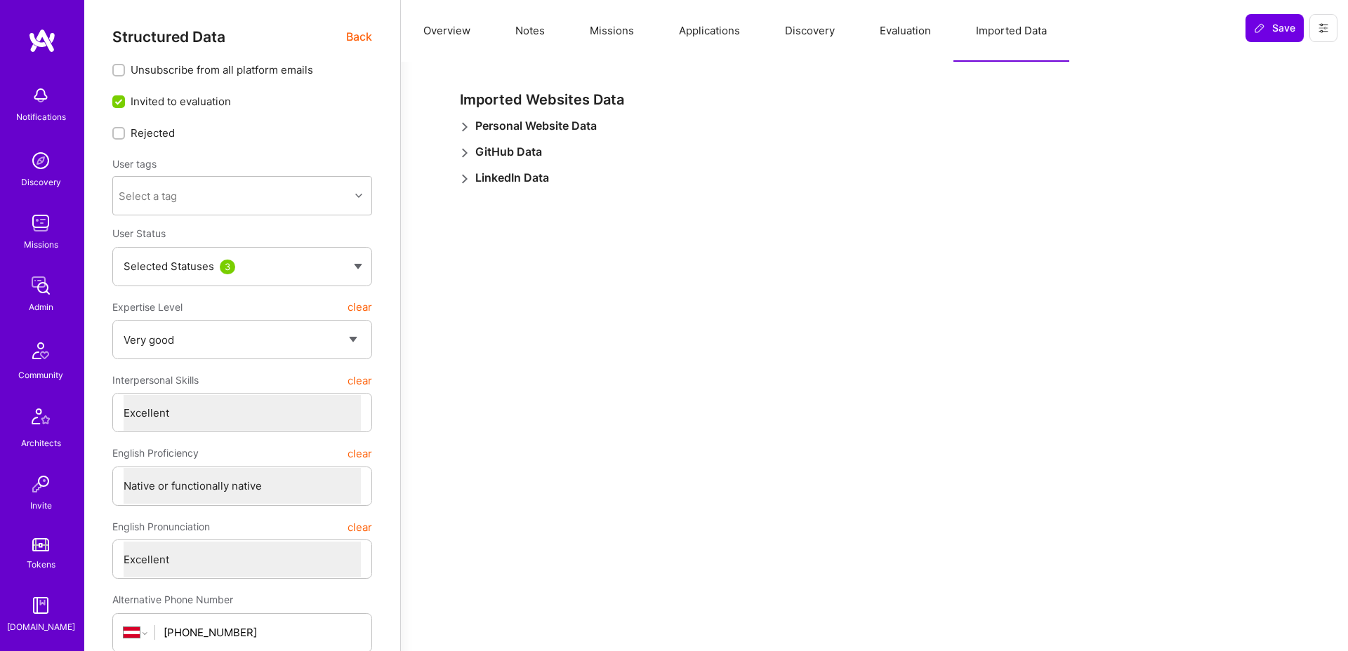
click at [464, 189] on div "Imported Websites Data Personal Website Data GitHub Data LinkedIn Data" at bounding box center [874, 152] width 857 height 118
click at [469, 167] on div "Imported Websites Data Personal Website Data GitHub Data LinkedIn Data" at bounding box center [874, 152] width 857 height 118
click at [463, 177] on icon at bounding box center [465, 179] width 10 height 10
click at [465, 152] on icon at bounding box center [465, 153] width 10 height 10
click at [466, 128] on icon at bounding box center [465, 127] width 10 height 10
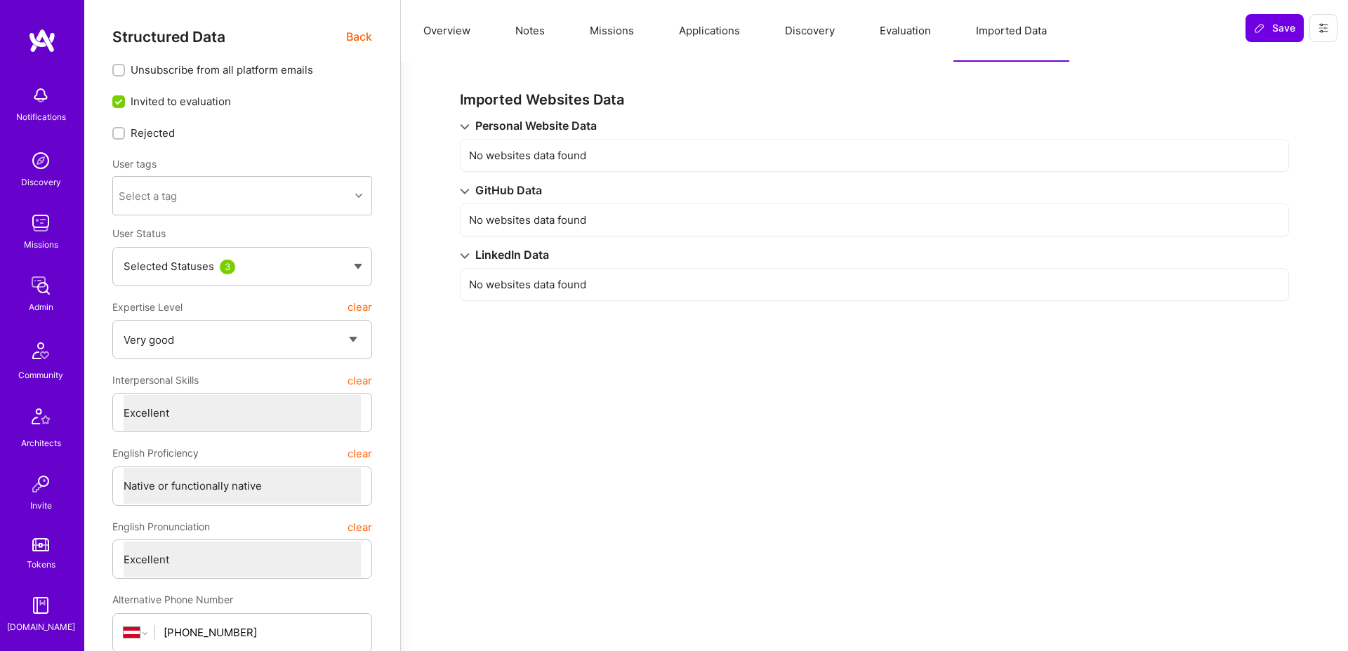
click at [525, 42] on button "Notes" at bounding box center [530, 31] width 74 height 62
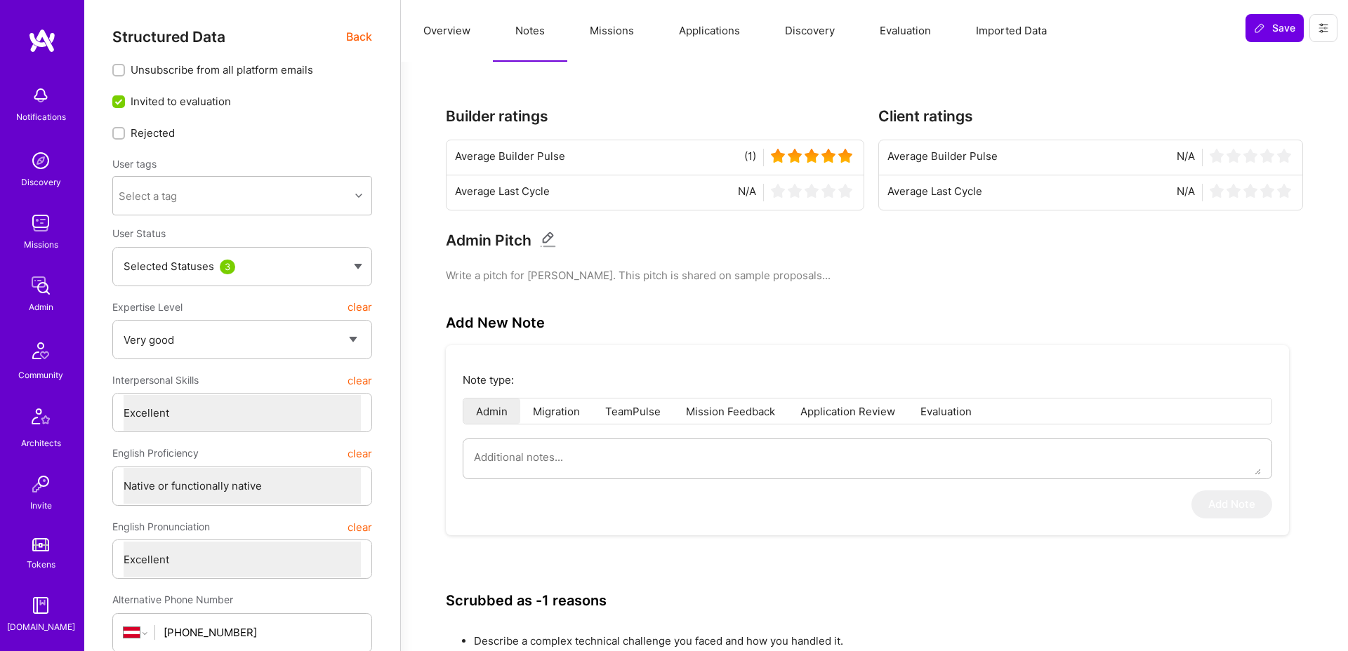
click at [365, 34] on span "Back" at bounding box center [359, 37] width 26 height 18
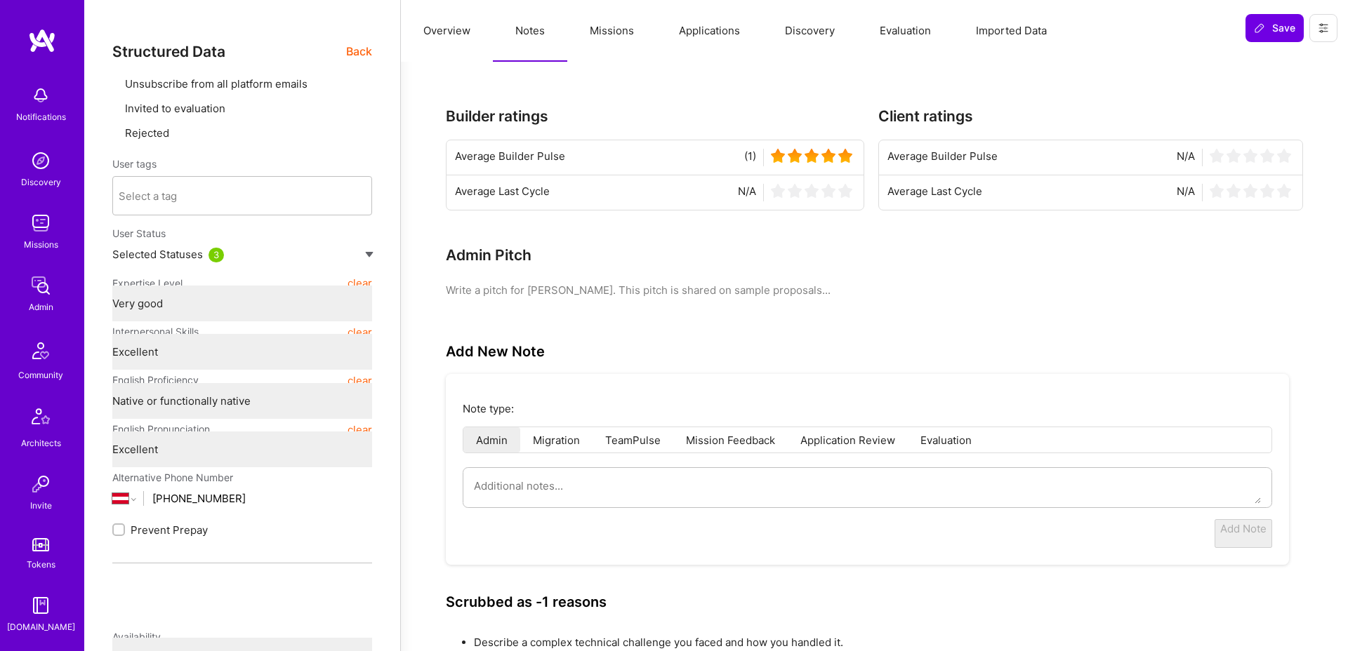
type textarea "x"
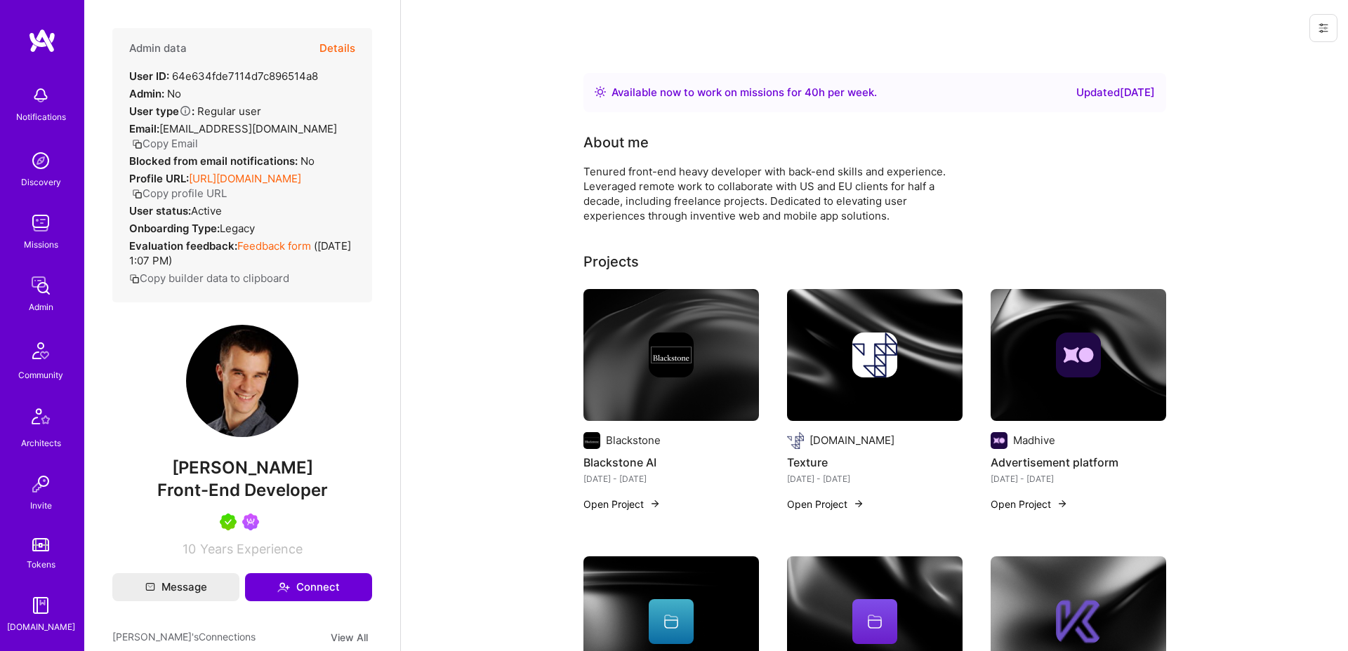
scroll to position [244, 0]
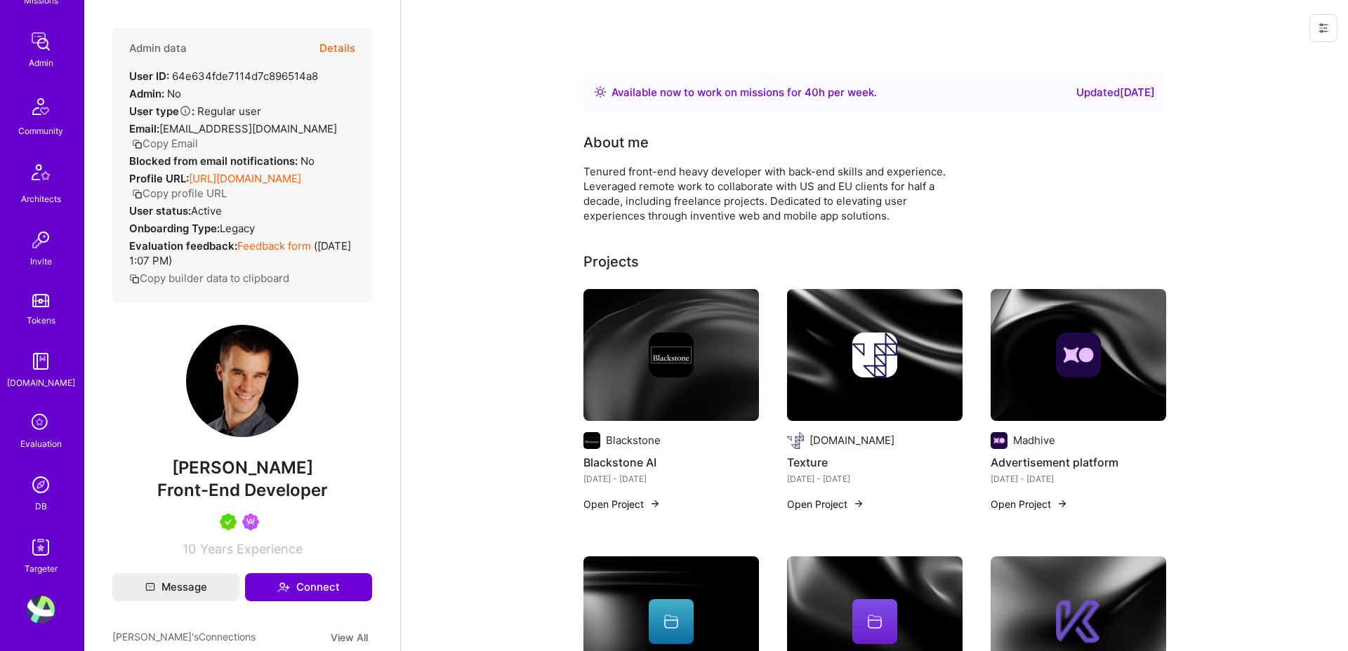
click at [40, 487] on img at bounding box center [41, 485] width 28 height 28
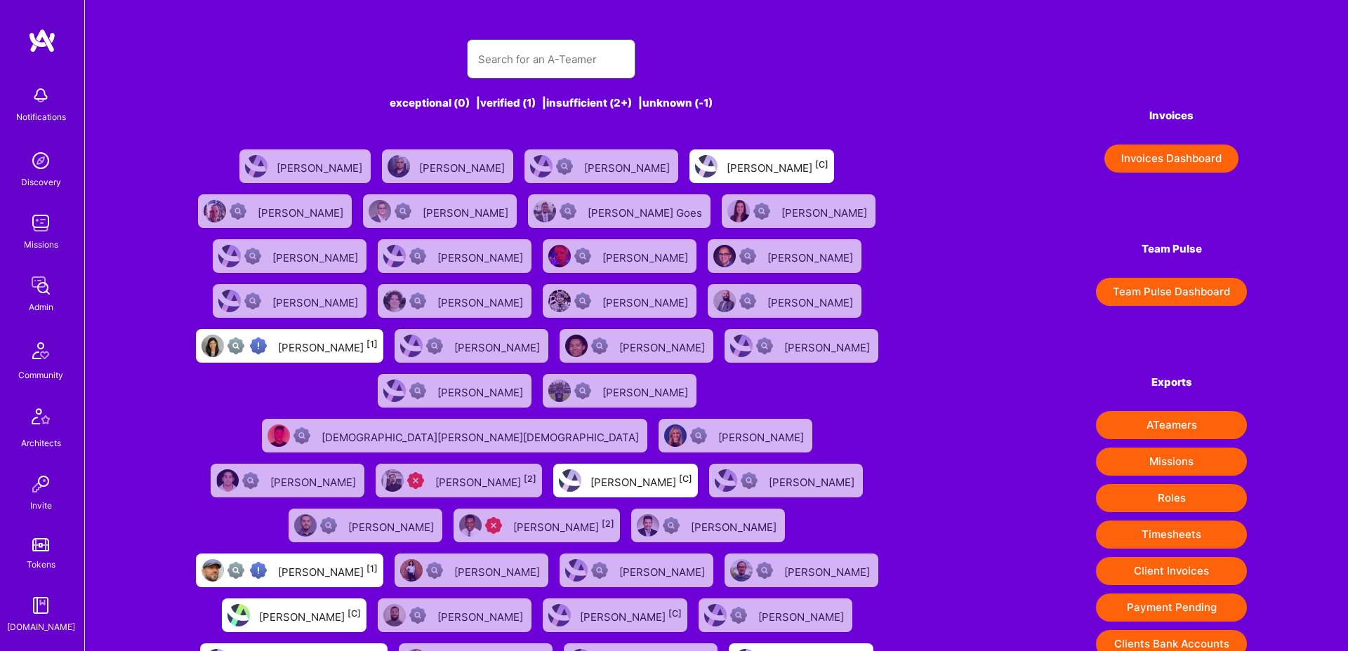
click at [547, 58] on input "text" at bounding box center [551, 59] width 146 height 36
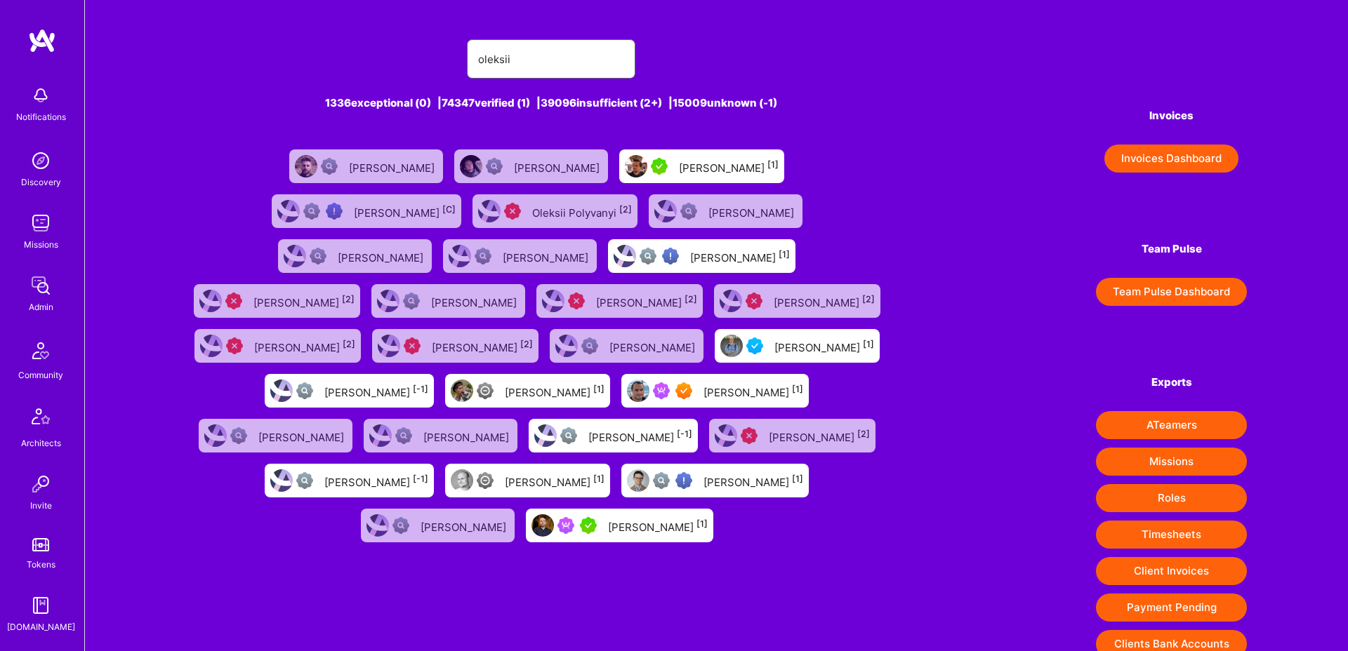
type input "oleksii"
click at [774, 345] on div "[PERSON_NAME] [1]" at bounding box center [824, 346] width 100 height 18
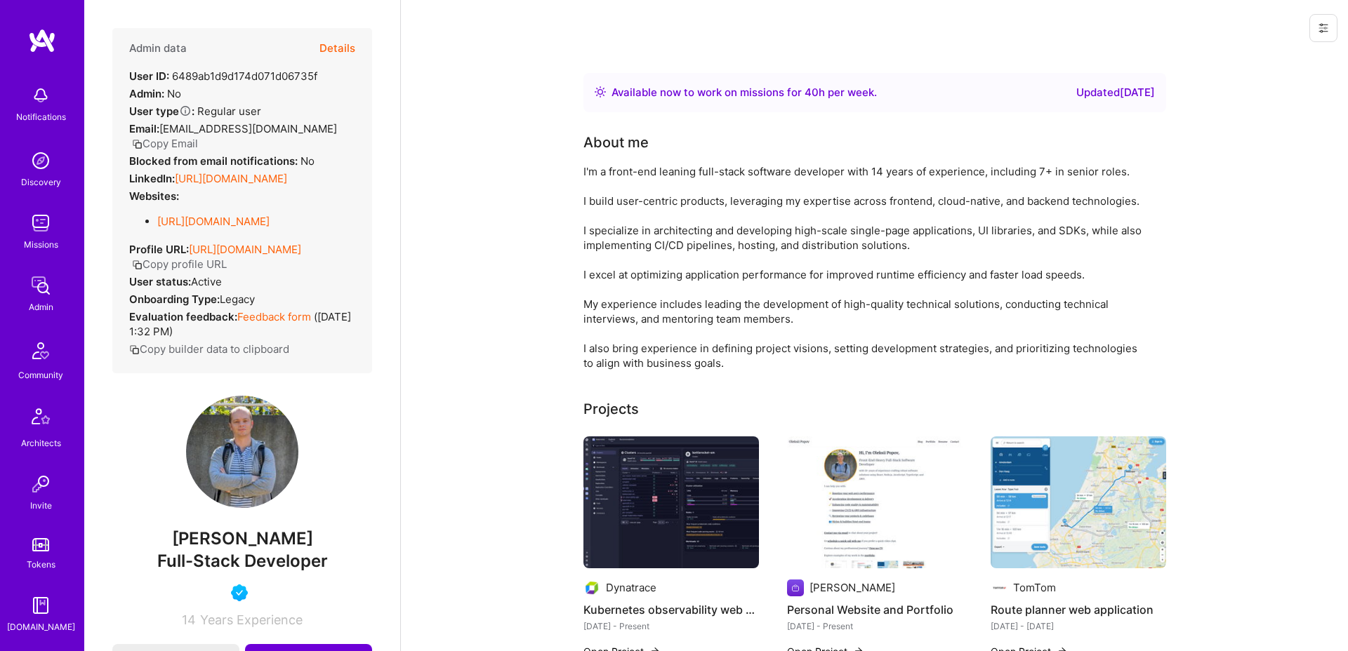
click at [247, 505] on img at bounding box center [242, 452] width 112 height 112
click at [338, 45] on button "Details" at bounding box center [337, 48] width 36 height 41
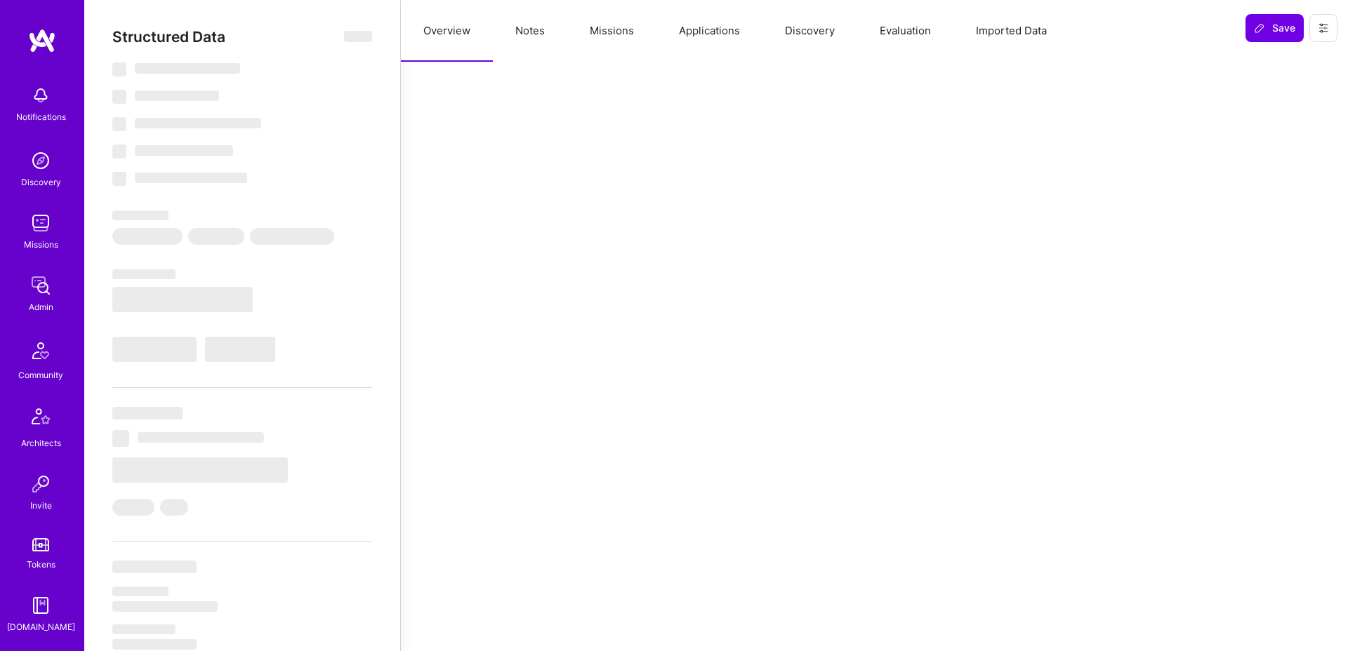
click at [541, 46] on button "Notes" at bounding box center [530, 31] width 74 height 62
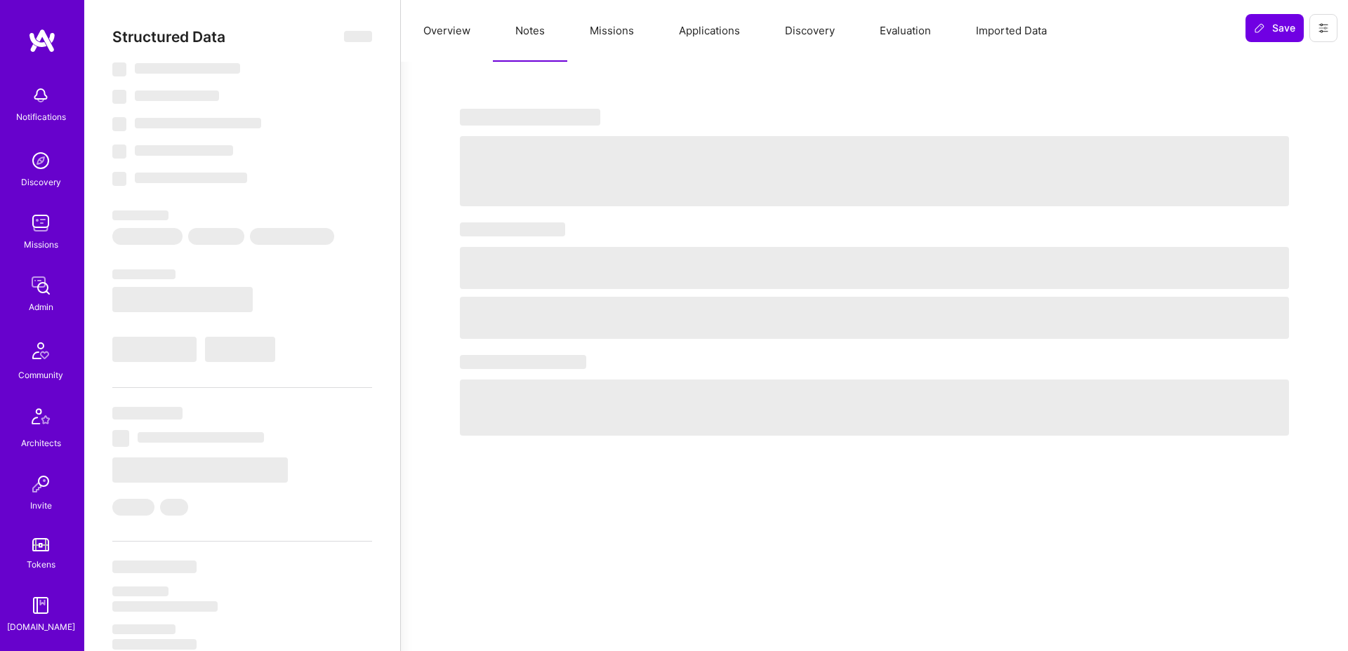
type textarea "x"
select select "Right Now"
select select "5"
select select "4"
select select "6"
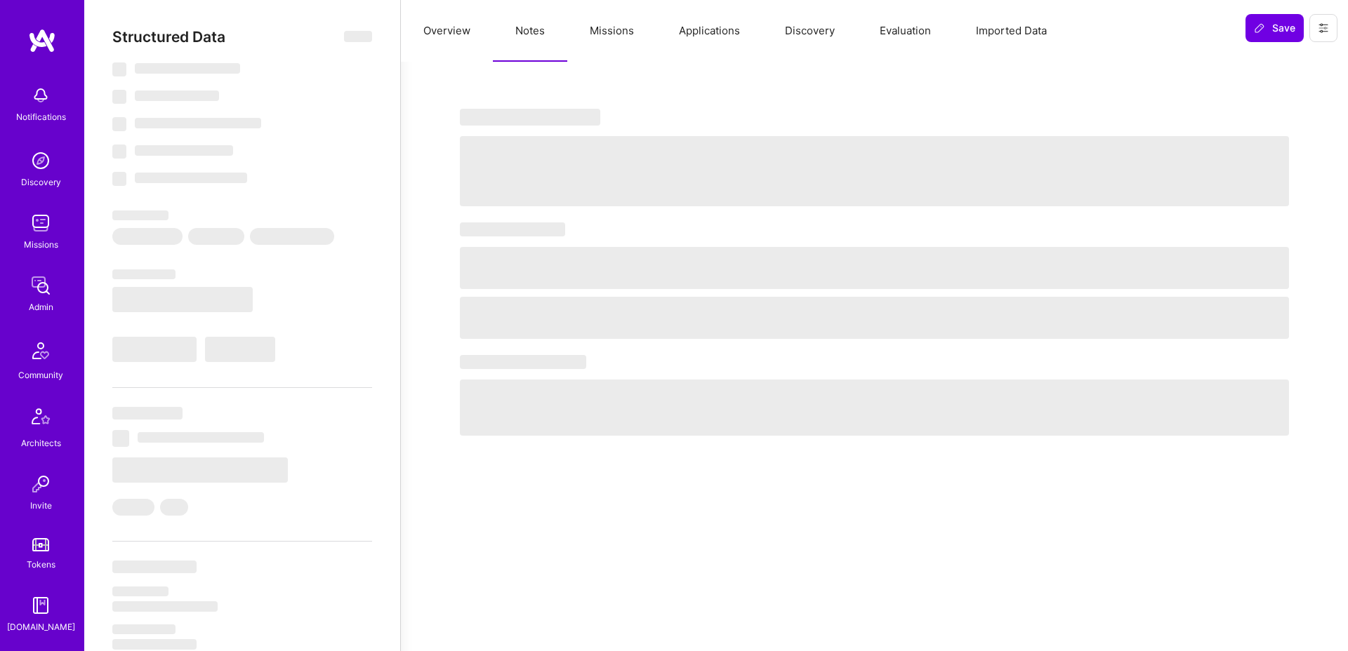
select select "6"
select select "AT"
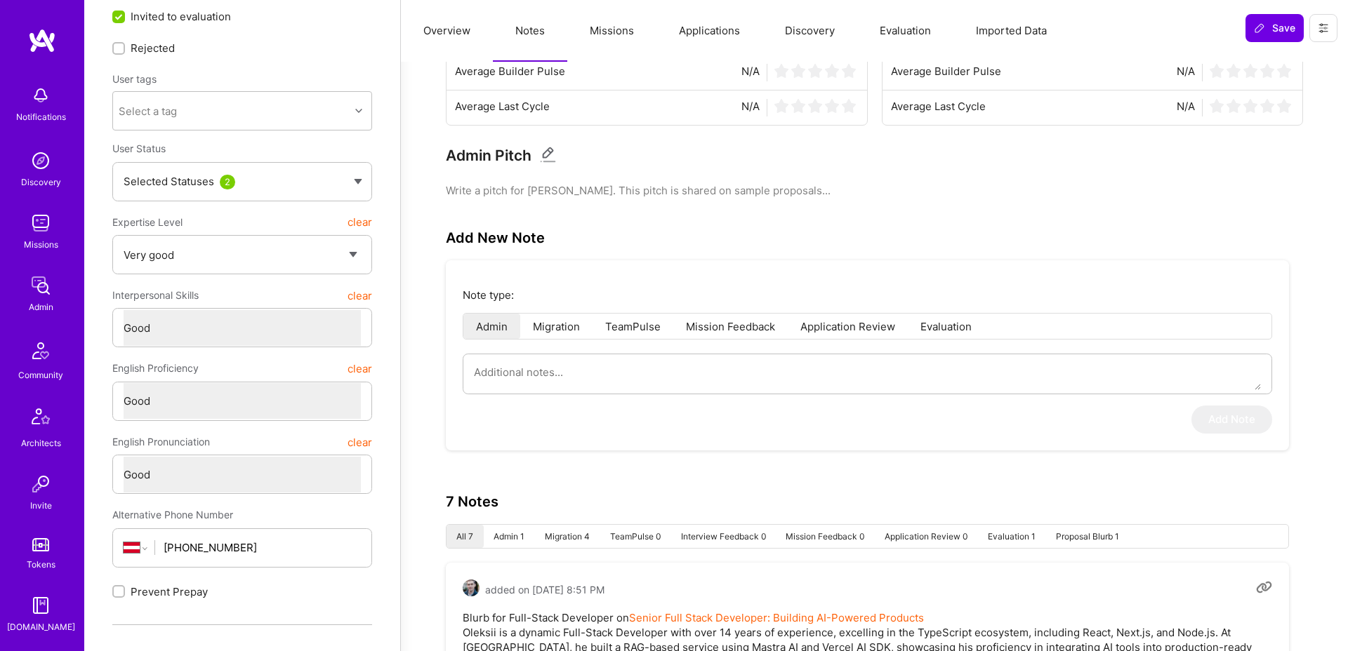
scroll to position [80, 0]
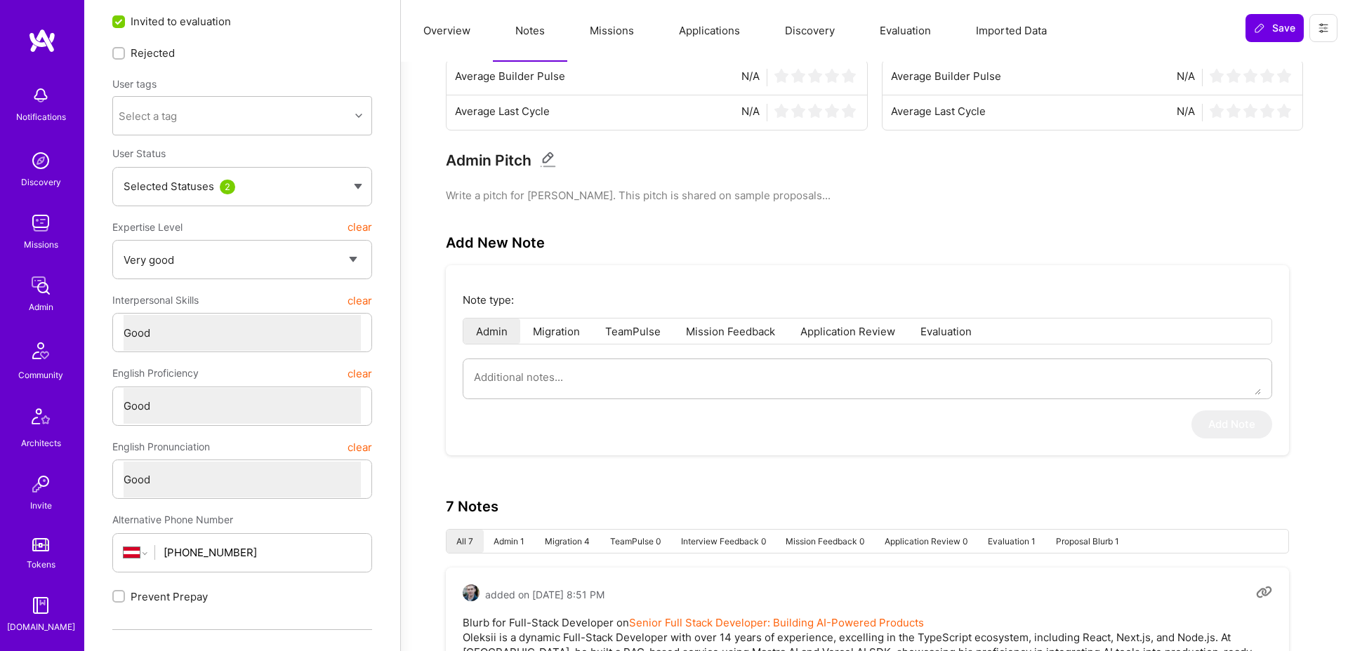
click at [602, 29] on button "Missions" at bounding box center [611, 31] width 89 height 62
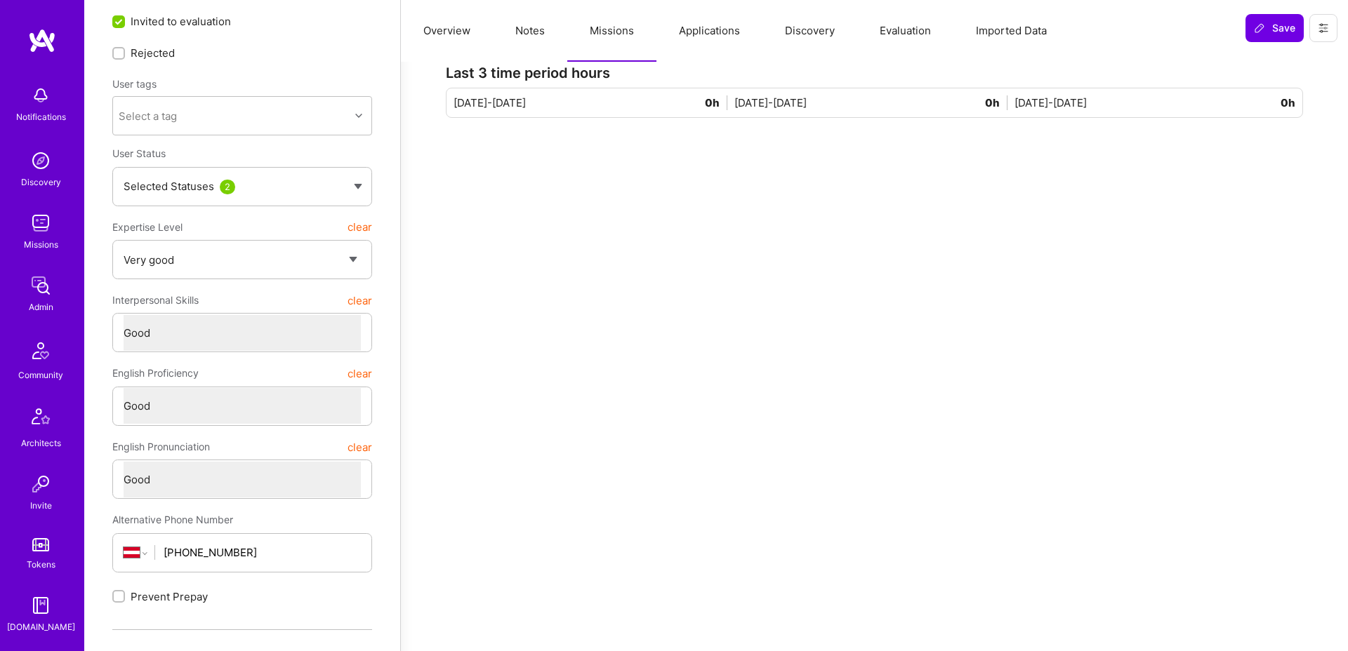
click at [705, 32] on button "Applications" at bounding box center [709, 31] width 106 height 62
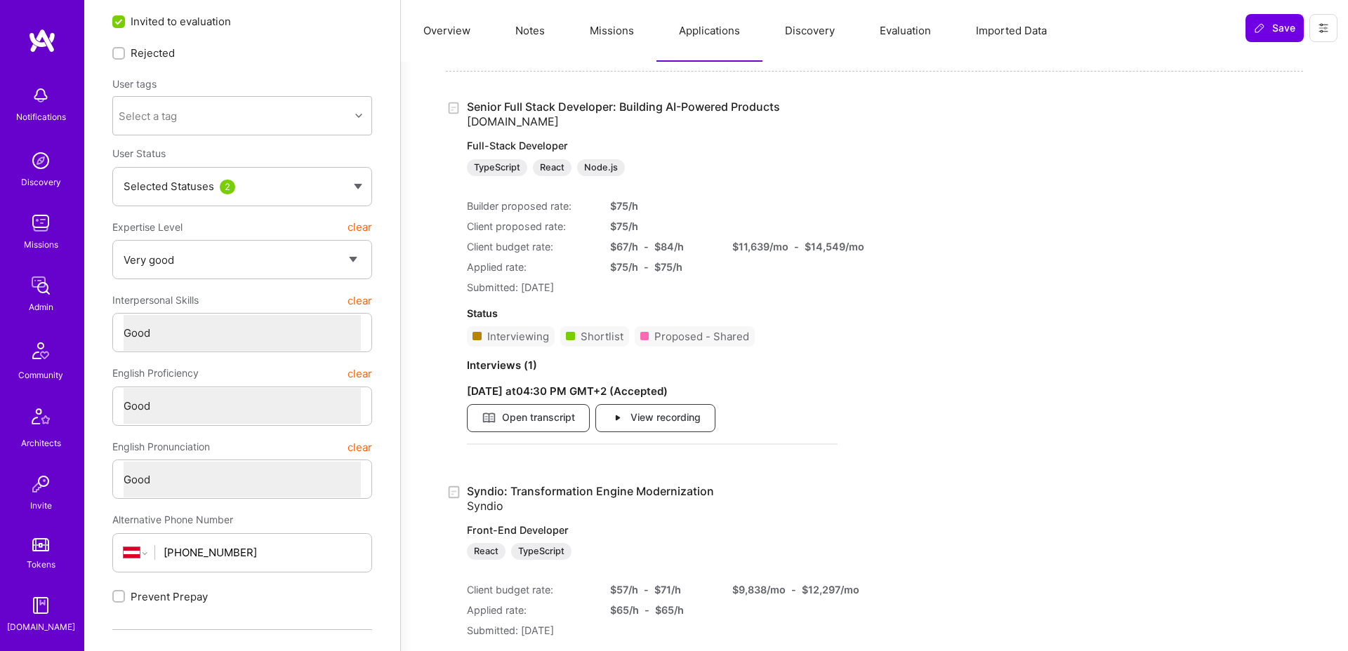
scroll to position [474, 0]
